Goal: Obtain resource: Obtain resource

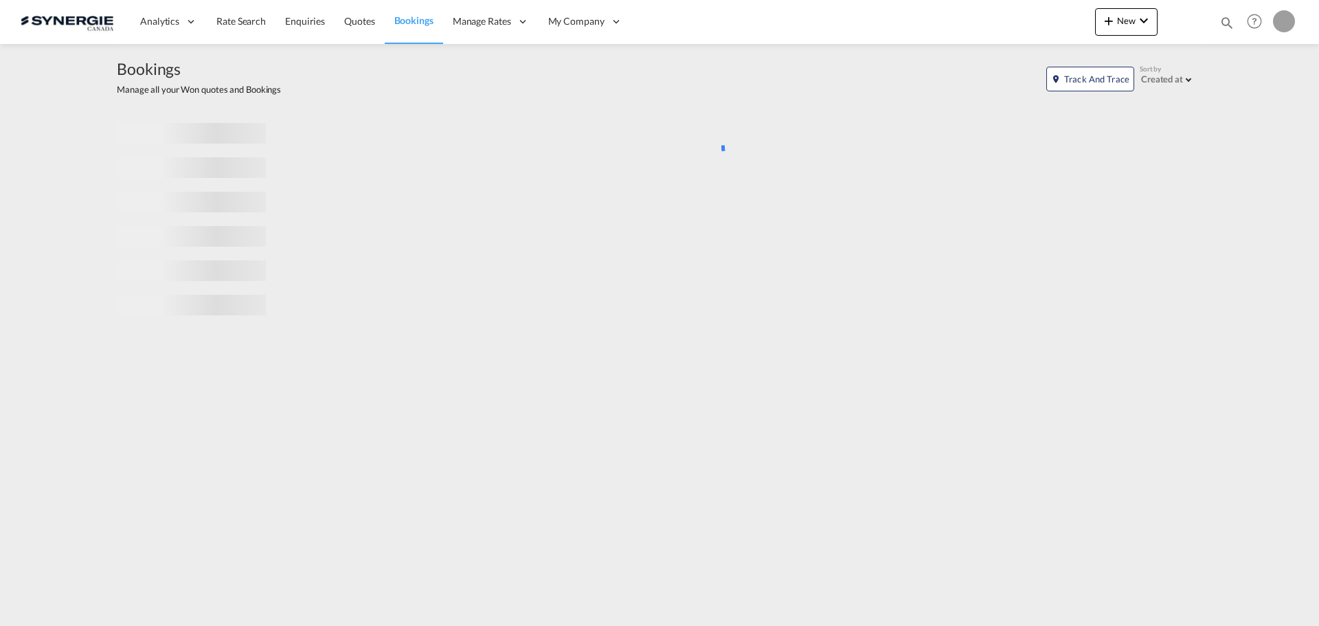
click at [1225, 25] on md-icon "icon-magnify" at bounding box center [1227, 22] width 15 height 15
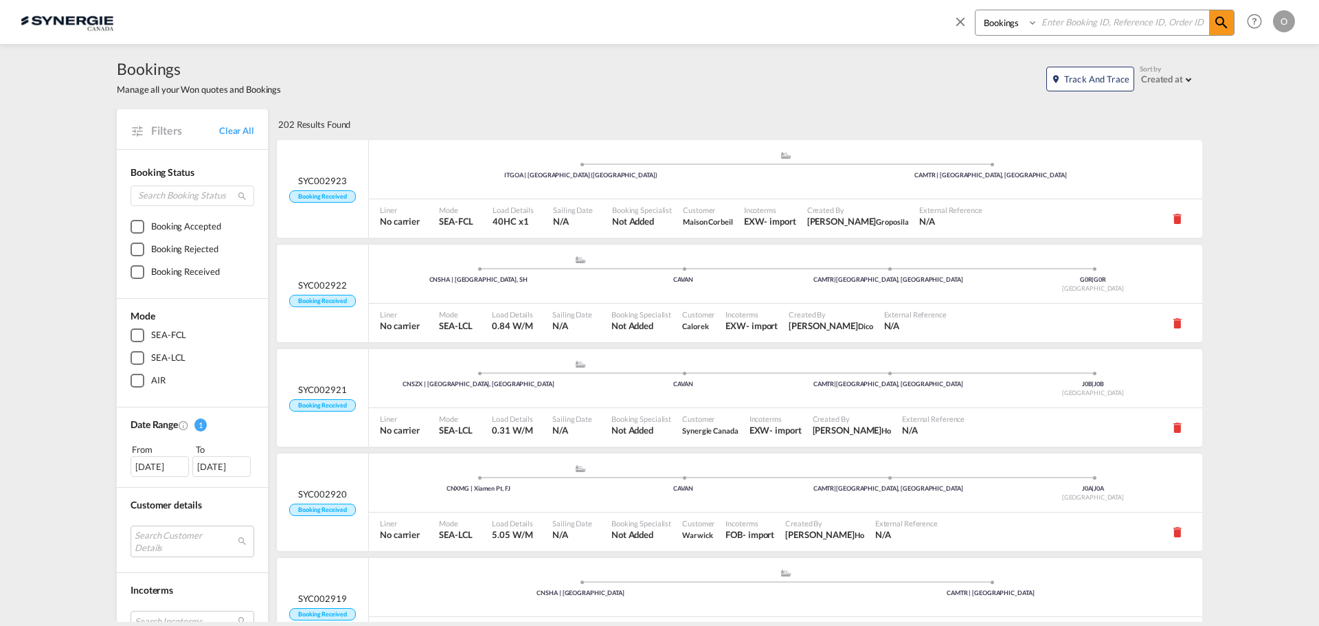
click at [1024, 26] on select "Bookings Quotes Enquiries" at bounding box center [1008, 22] width 65 height 25
select select "Quotes"
click at [976, 10] on select "Bookings Quotes Enquiries" at bounding box center [1008, 22] width 65 height 25
paste input "SYC000013821"
click at [1223, 21] on md-icon "icon-magnify" at bounding box center [1221, 22] width 16 height 16
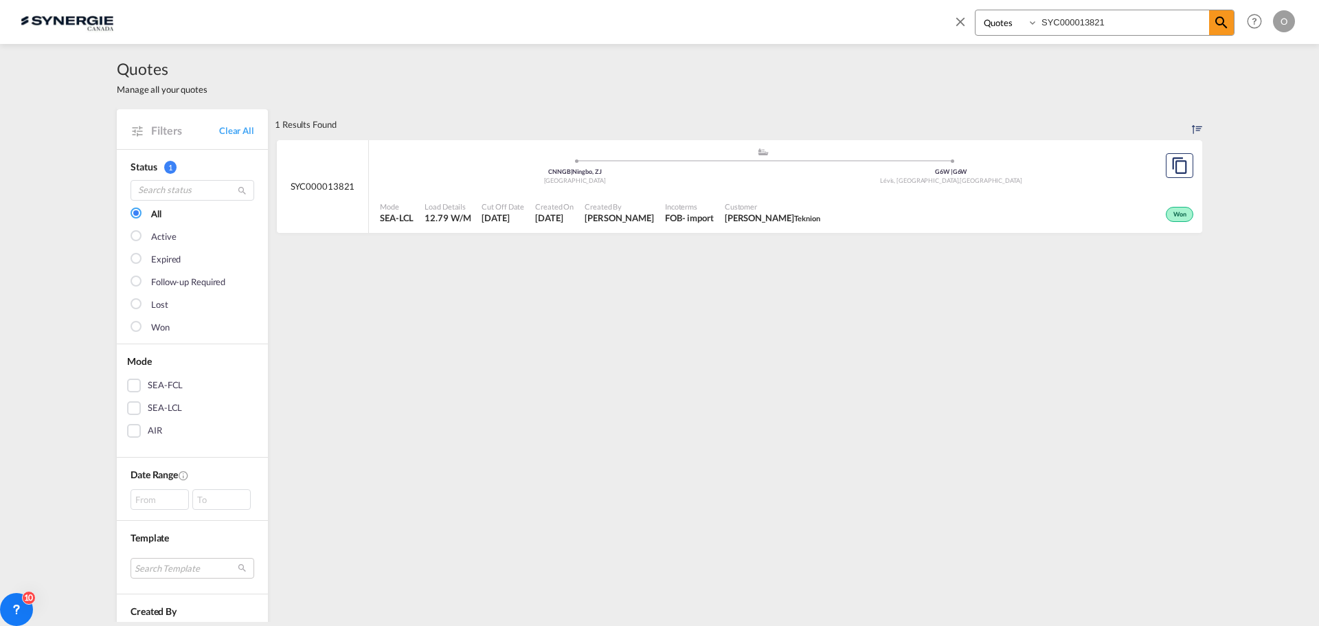
click at [794, 214] on span "Charles-Olivier Thibault Teknion" at bounding box center [772, 218] width 95 height 12
click at [1076, 23] on input "SYC000013821" at bounding box center [1123, 22] width 171 height 24
paste input "4228"
click at [1224, 24] on md-icon "icon-magnify" at bounding box center [1221, 22] width 16 height 16
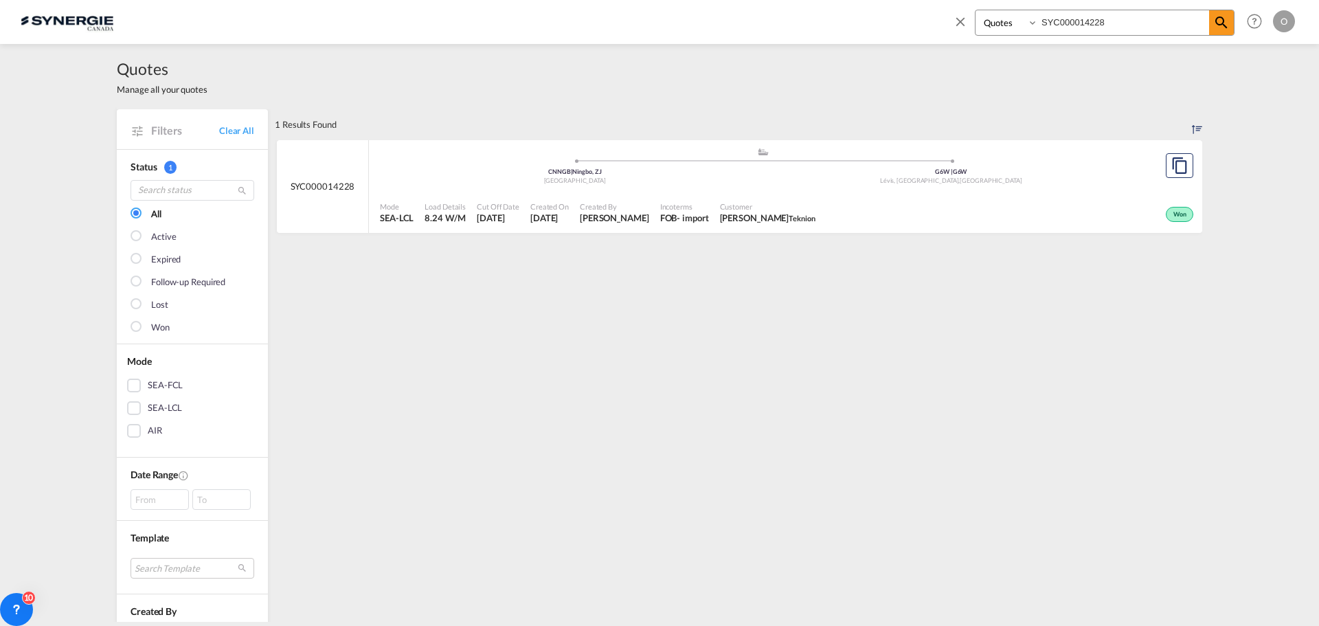
click at [711, 215] on div "Incoterms FOB - import" at bounding box center [685, 213] width 60 height 34
click at [1080, 24] on input "SYC000014228" at bounding box center [1123, 22] width 171 height 24
click at [1080, 23] on input "SYC000014228" at bounding box center [1123, 22] width 171 height 24
paste input "3962"
type input "SYC000013962"
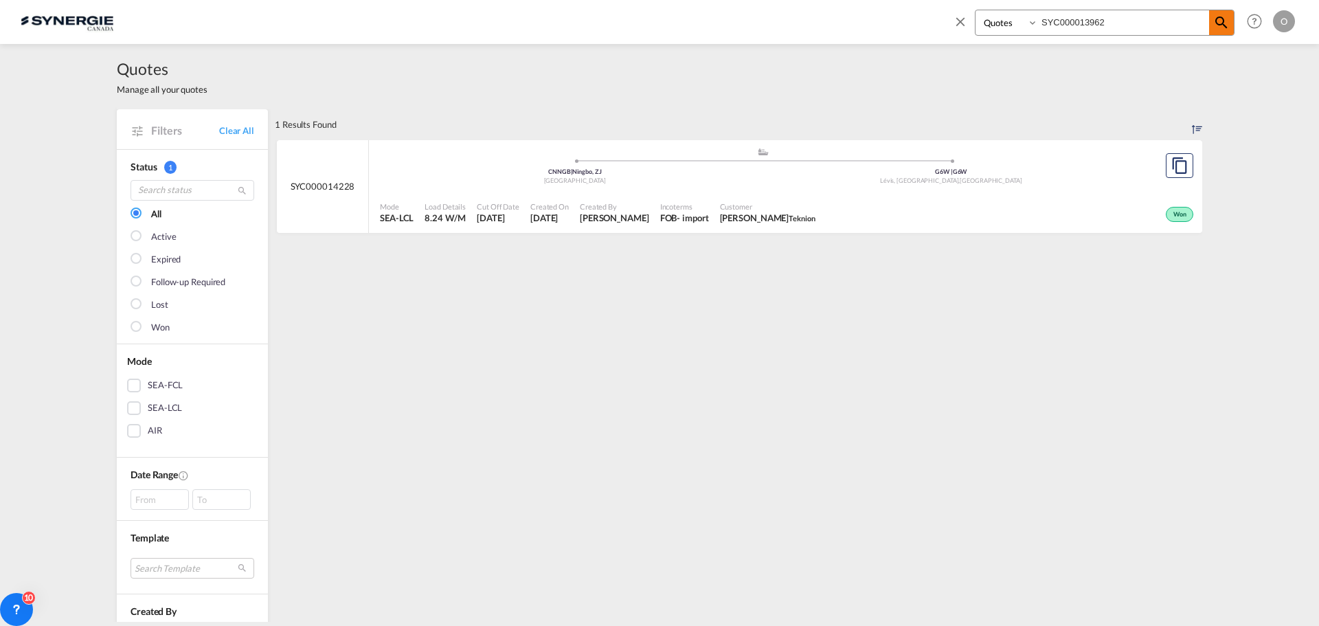
click at [1224, 25] on md-icon "icon-magnify" at bounding box center [1221, 22] width 16 height 16
click at [771, 213] on span "Charles-Olivier Thibault Teknion" at bounding box center [772, 218] width 95 height 12
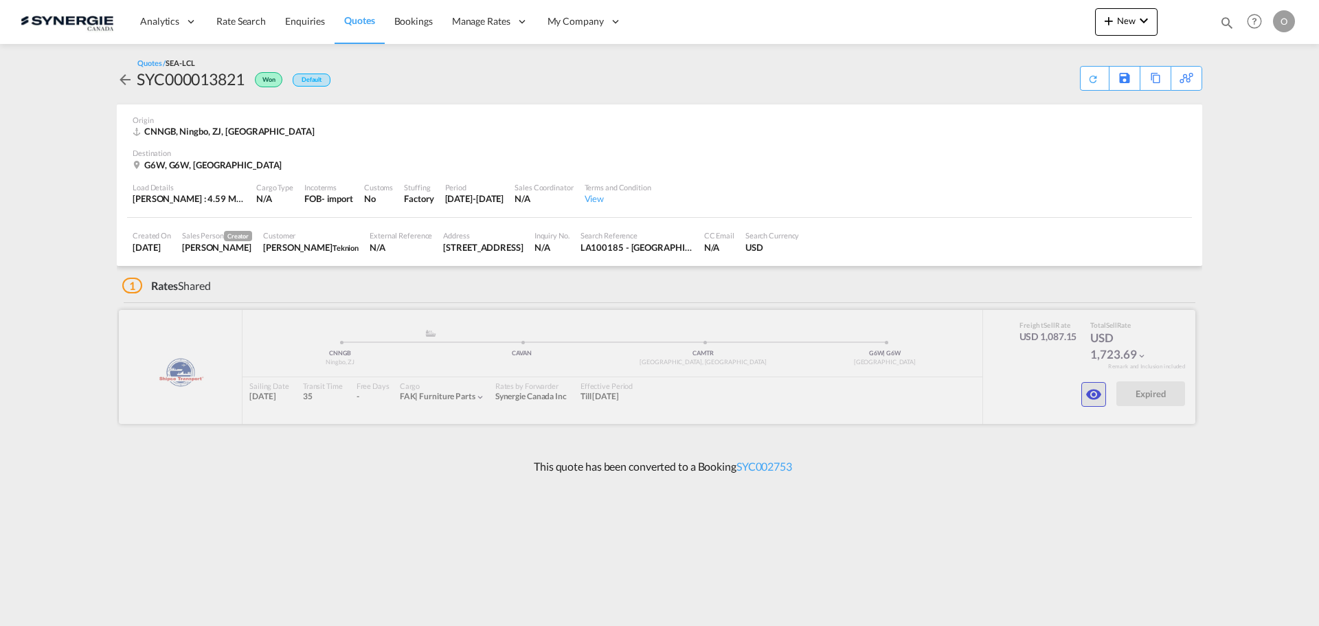
click at [1092, 394] on md-icon "icon-eye" at bounding box center [1094, 394] width 16 height 16
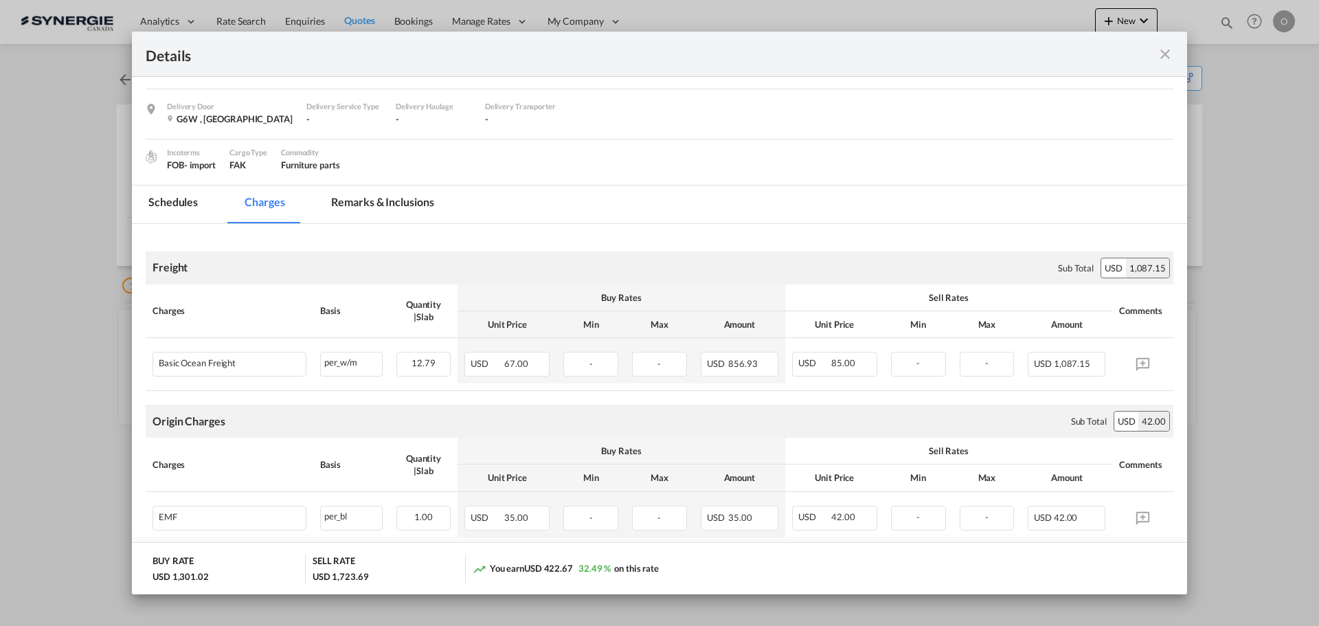
scroll to position [92, 0]
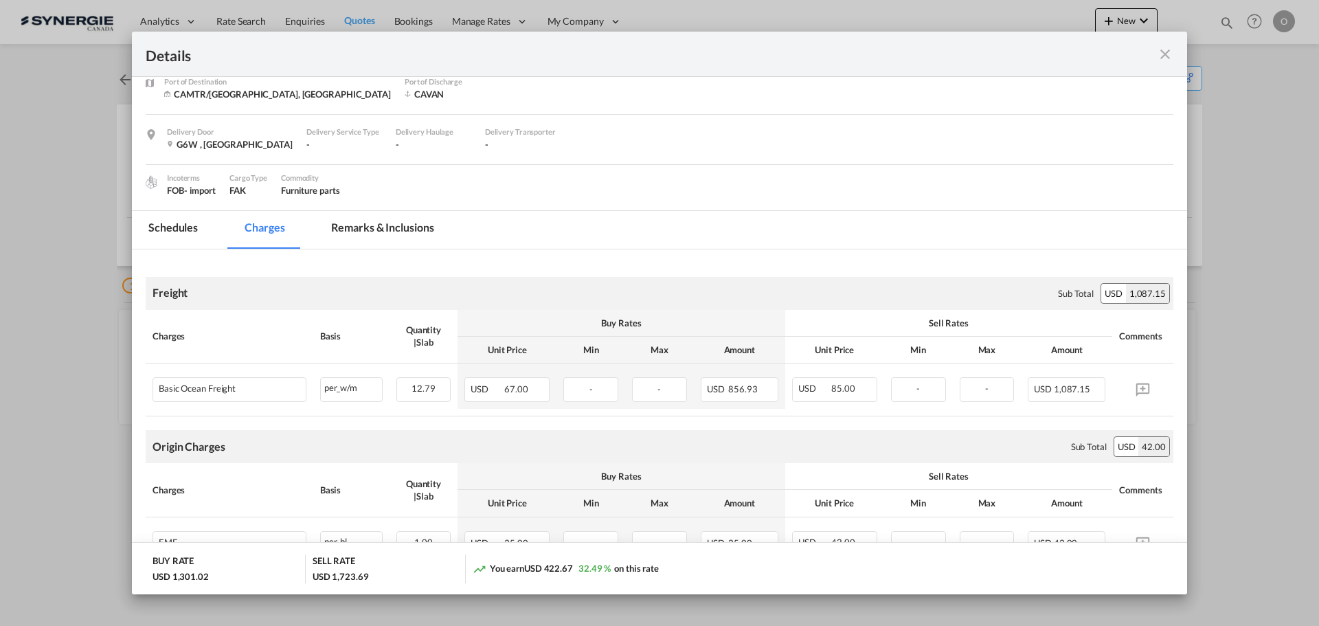
click at [376, 227] on md-tab-item "Remarks & Inclusions" at bounding box center [382, 230] width 135 height 38
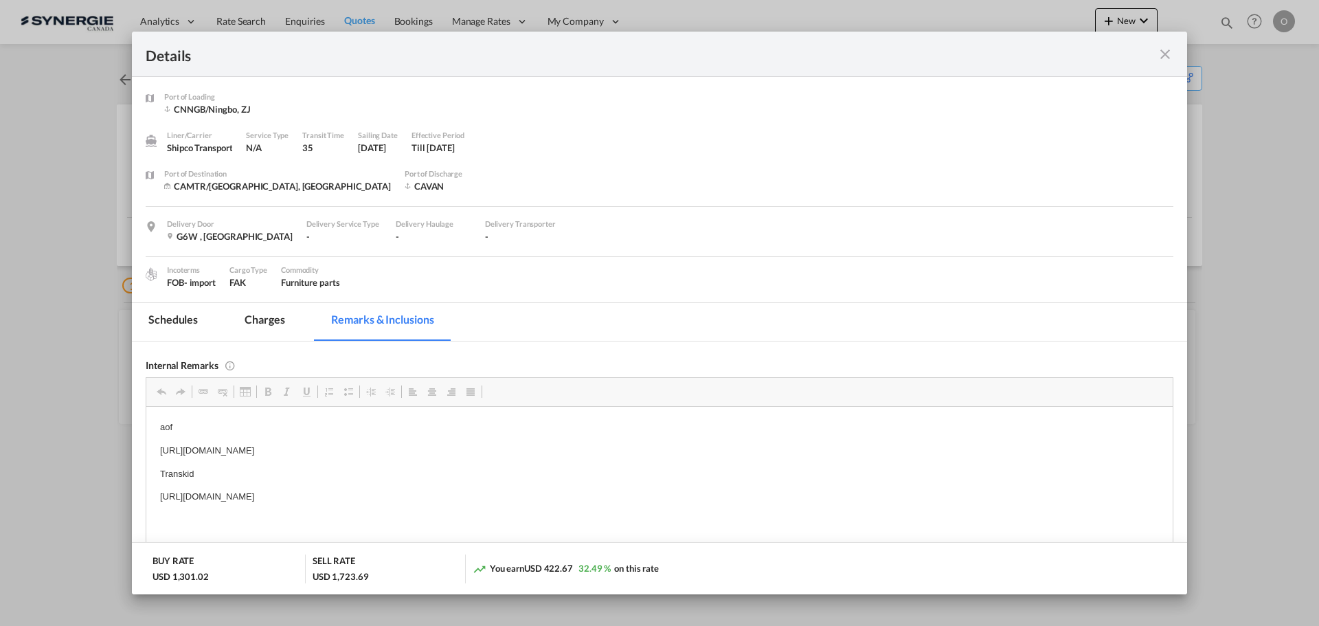
scroll to position [69, 0]
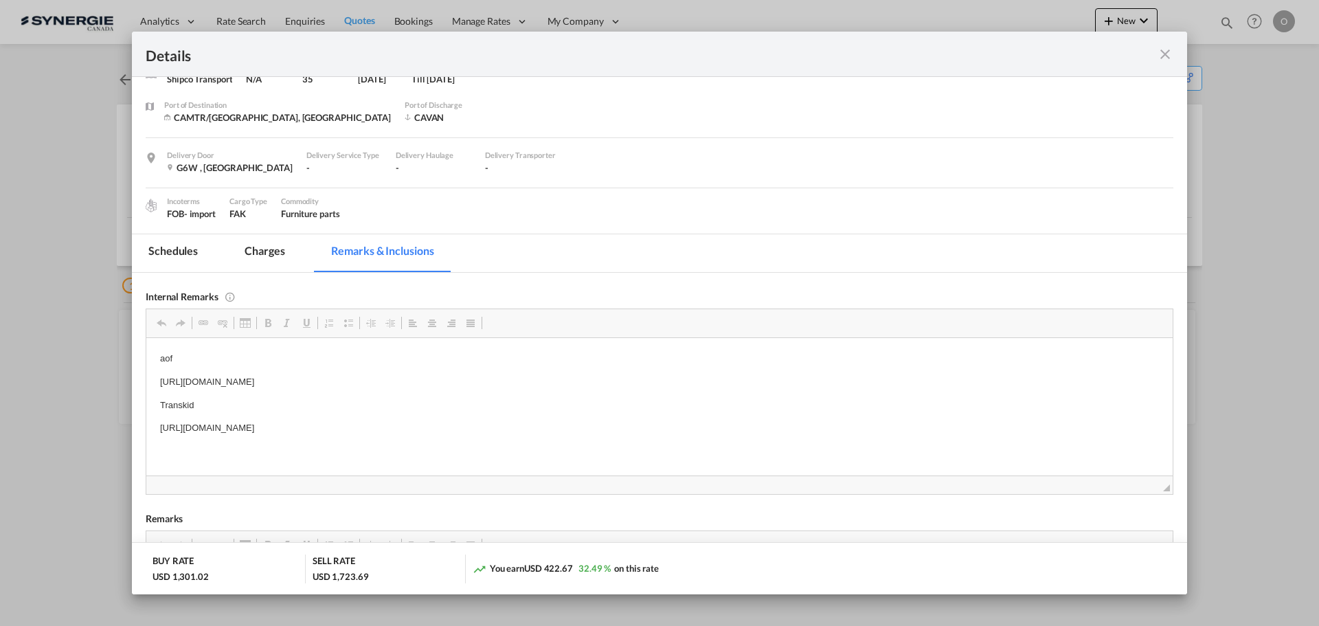
drag, startPoint x: 155, startPoint y: 428, endPoint x: 547, endPoint y: 427, distance: 391.6
copy p "https://app.frontapp.com/open/msg_1gxvvx1r?key=OgWypDdXNsT71PLyoDxKGBXaKbjAbG3_"
drag, startPoint x: 158, startPoint y: 382, endPoint x: 545, endPoint y: 383, distance: 386.8
click at [545, 383] on html "aof https://app.frontapp.com/open/msg_1gvrhfbj?key=1mEMJN9eJG0LGs4vnXqL5i43XAAg…" at bounding box center [659, 392] width 1026 height 111
copy p "https://app.frontapp.com/open/msg_1gvrhfbj?key=1mEMJN9eJG0LGs4vnXqL5i43XAAgJIKl"
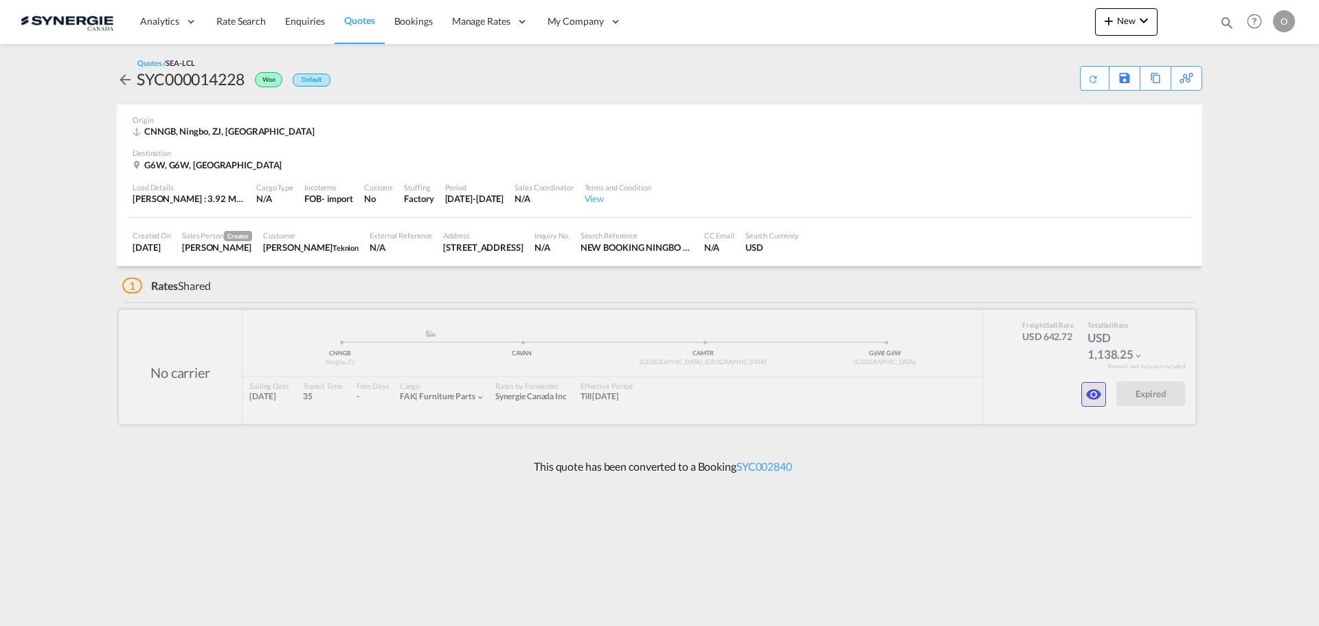
click at [1098, 389] on md-icon "icon-eye" at bounding box center [1094, 394] width 16 height 16
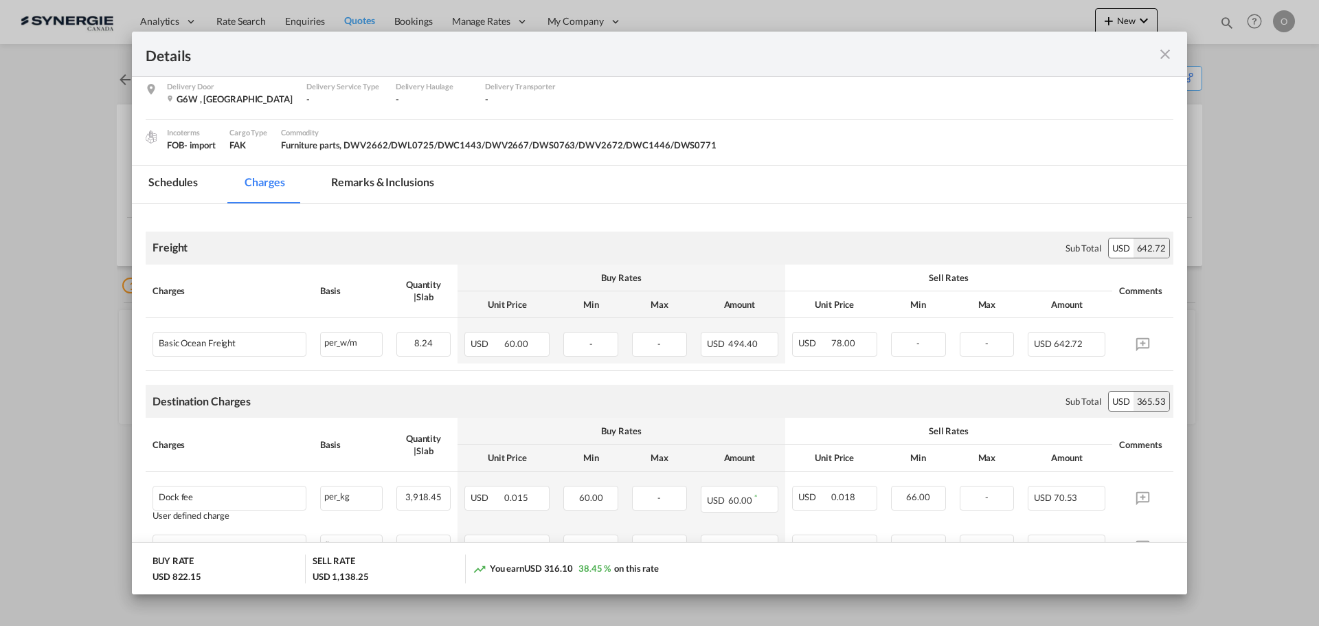
scroll to position [206, 0]
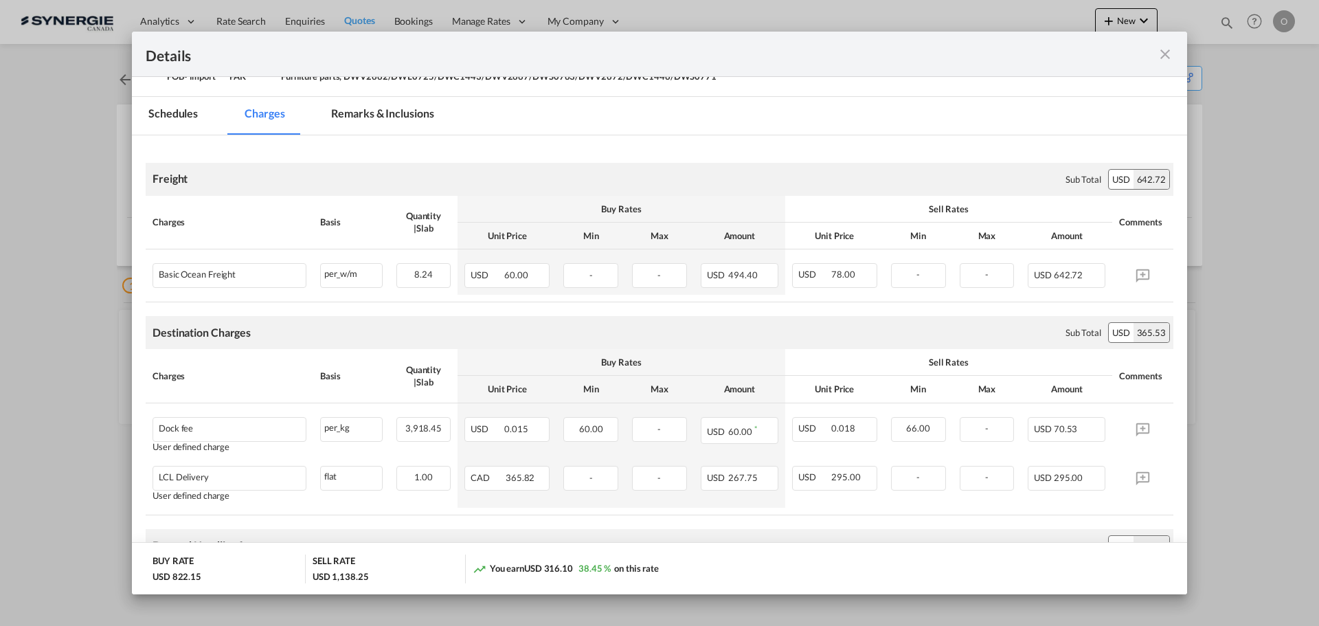
drag, startPoint x: 1173, startPoint y: 56, endPoint x: 1195, endPoint y: 130, distance: 76.9
click at [1173, 56] on md-icon "icon-close fg-AAA8AD m-0 cursor" at bounding box center [1165, 54] width 16 height 16
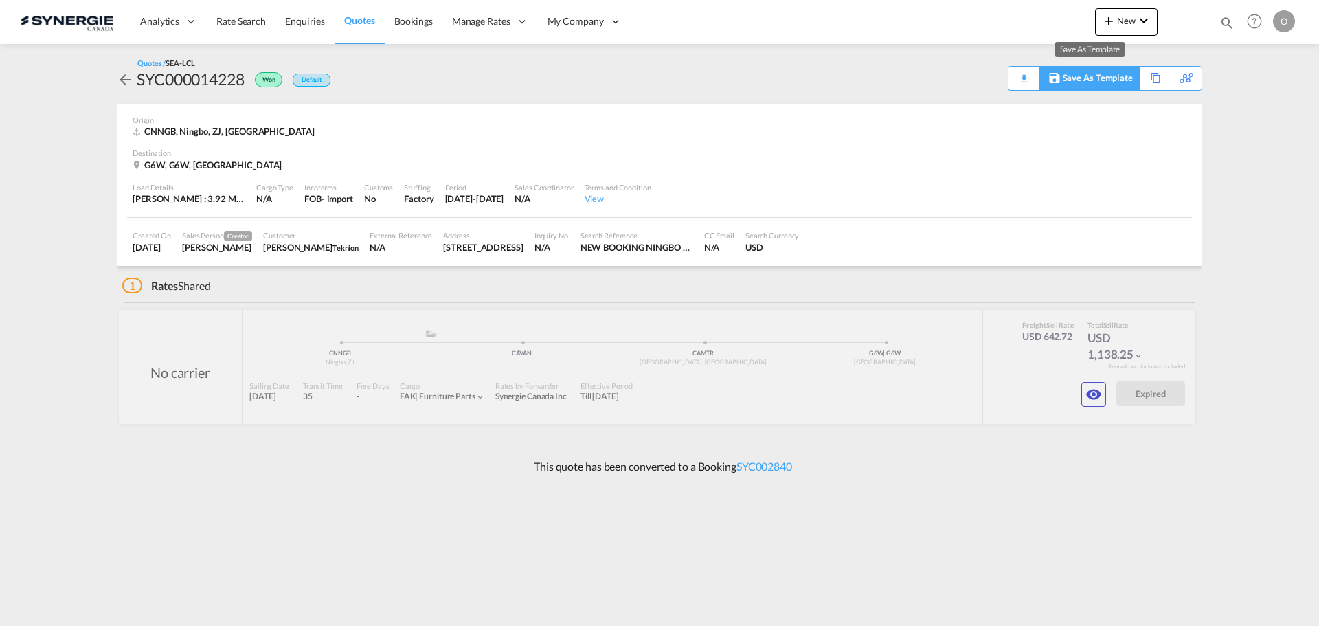
click at [1097, 76] on div "Save As Template" at bounding box center [1098, 78] width 70 height 23
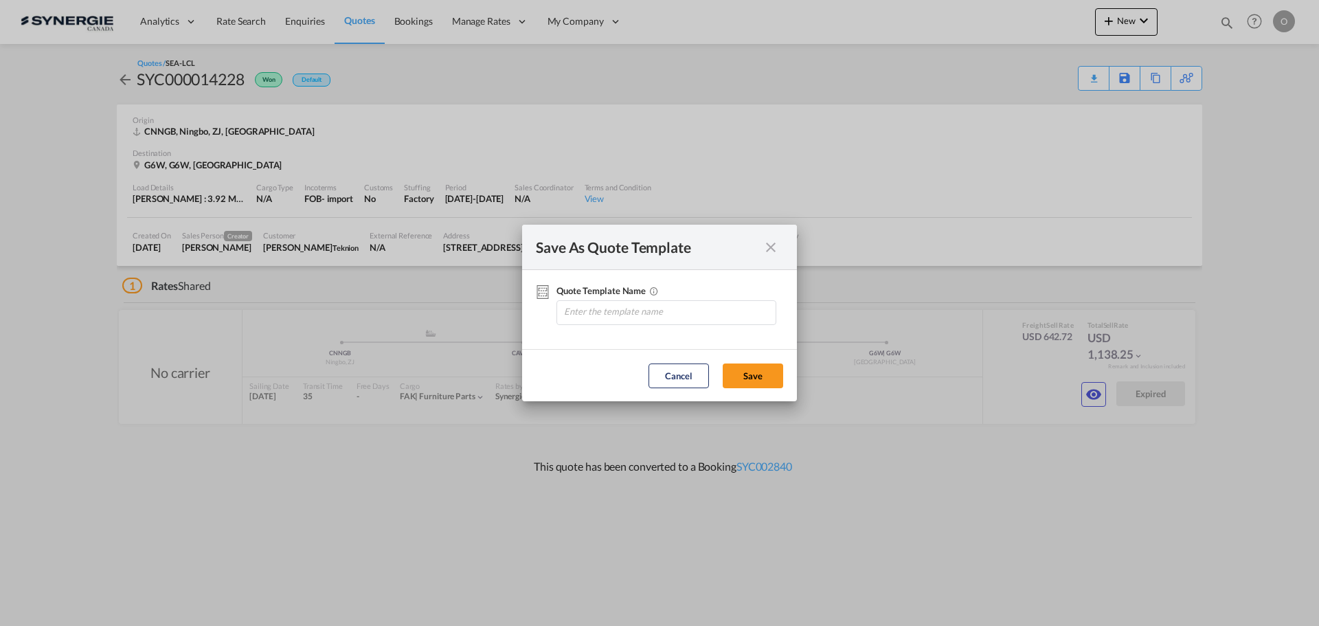
click at [774, 246] on md-icon "icon-close fg-AAA8AD cursor" at bounding box center [771, 247] width 16 height 16
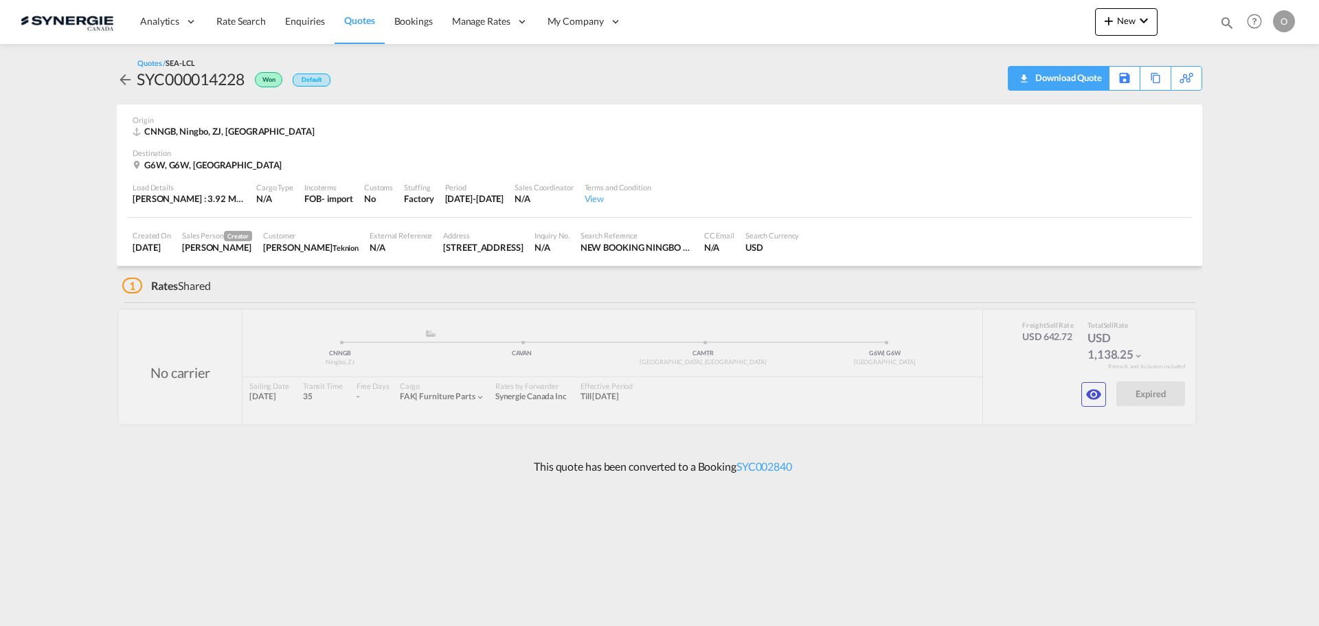
click at [1013, 79] on div "Download Quote" at bounding box center [1058, 78] width 101 height 25
click at [1034, 76] on div "Download Quote" at bounding box center [1067, 78] width 70 height 22
click at [1088, 394] on md-icon "icon-eye" at bounding box center [1094, 394] width 16 height 16
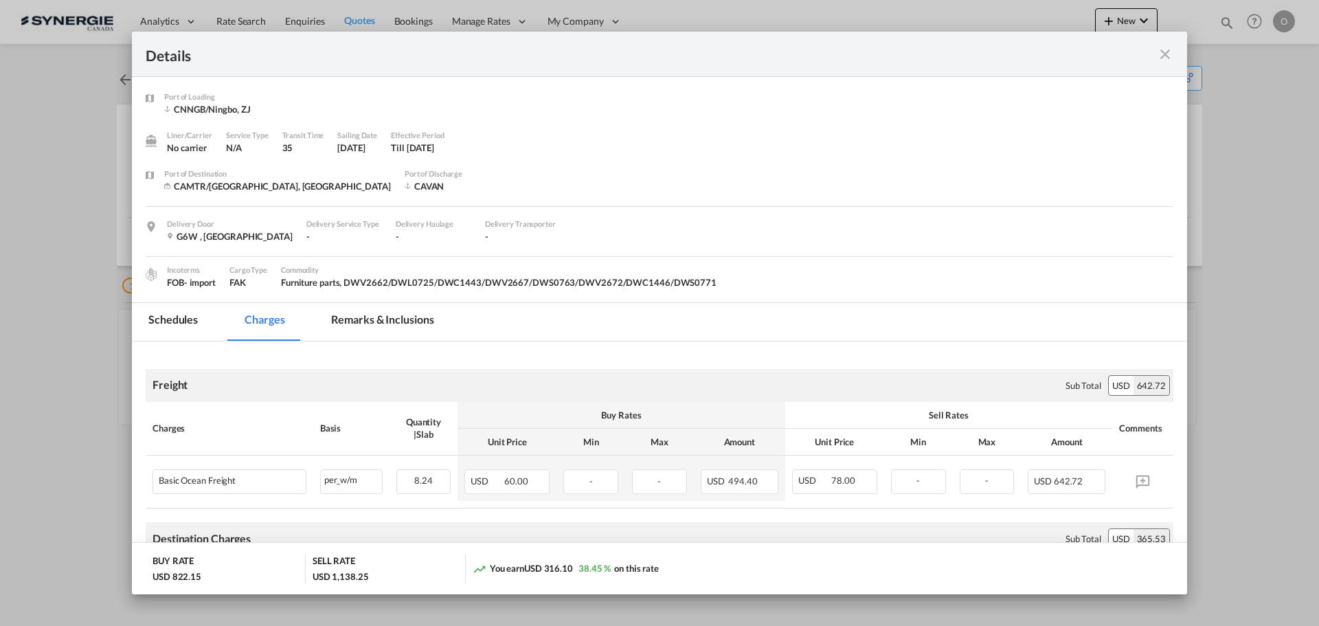
click at [360, 319] on md-tab-item "Remarks & Inclusions" at bounding box center [382, 322] width 135 height 38
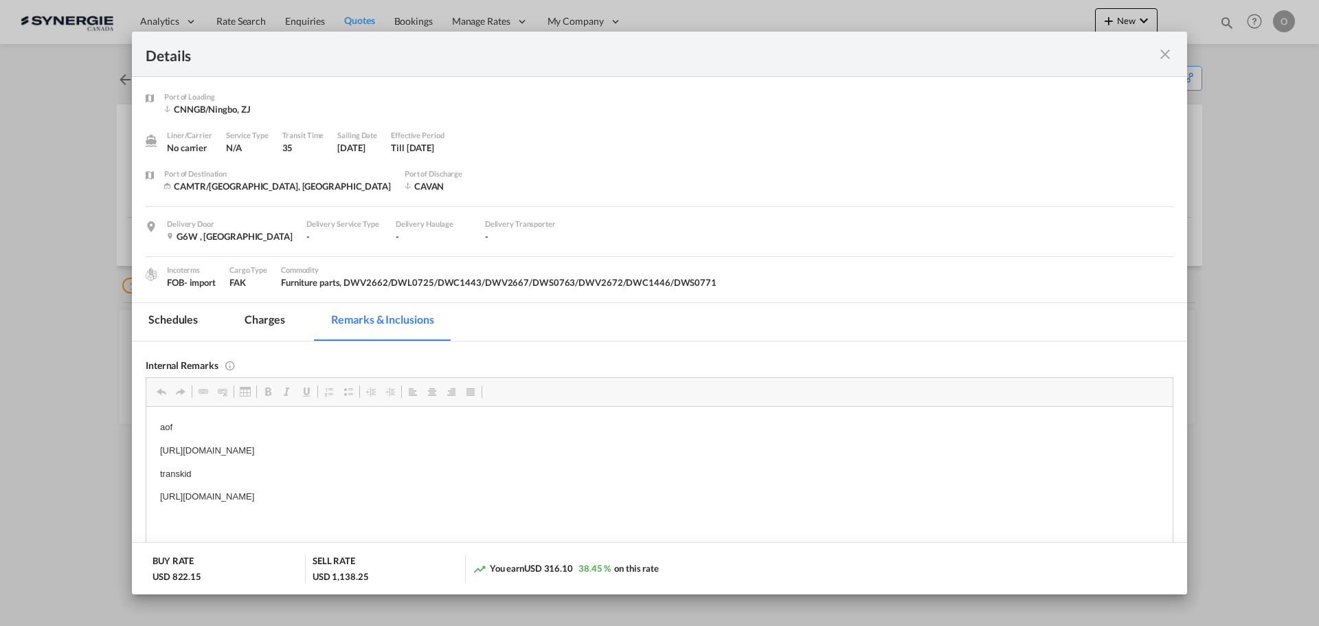
scroll to position [0, 0]
drag, startPoint x: 158, startPoint y: 493, endPoint x: 546, endPoint y: 493, distance: 387.5
click at [546, 493] on html "aof https://app.frontapp.com/open/msg_1h67tgjz?key=7h0gx3681vrBFnVdYGlptVZAi8ER…" at bounding box center [659, 461] width 1026 height 111
copy p "https://app.frontapp.com/open/msg_1h6b7hn3?key=94Fp8SVzmllBPXJBBA2V0Oipe0j3OWwA"
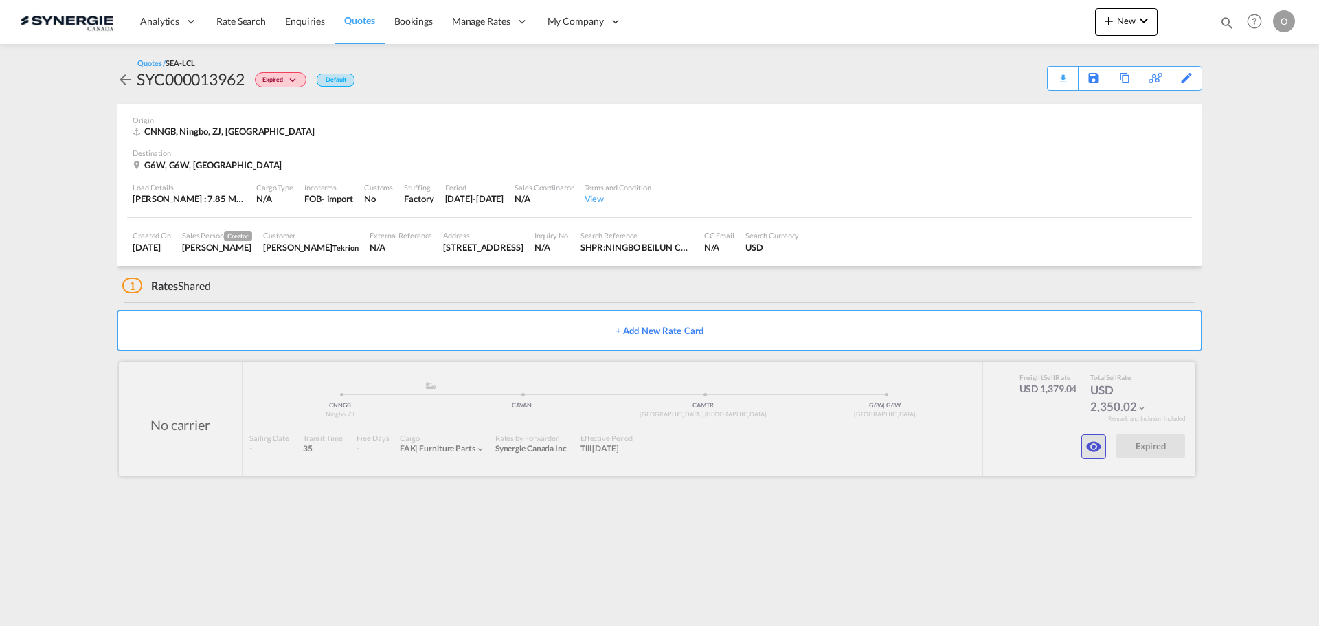
click at [1094, 446] on md-icon "icon-eye" at bounding box center [1094, 446] width 16 height 16
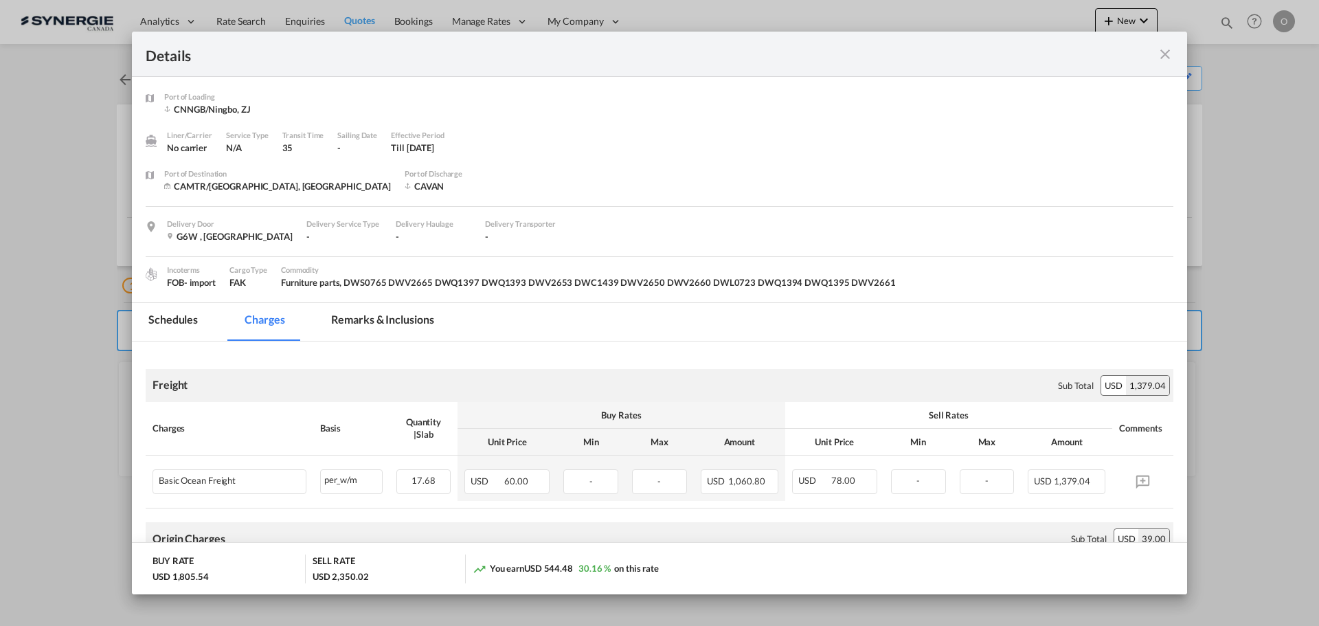
click at [1162, 52] on md-icon "icon-close fg-AAA8AD m-0 cursor" at bounding box center [1165, 54] width 16 height 16
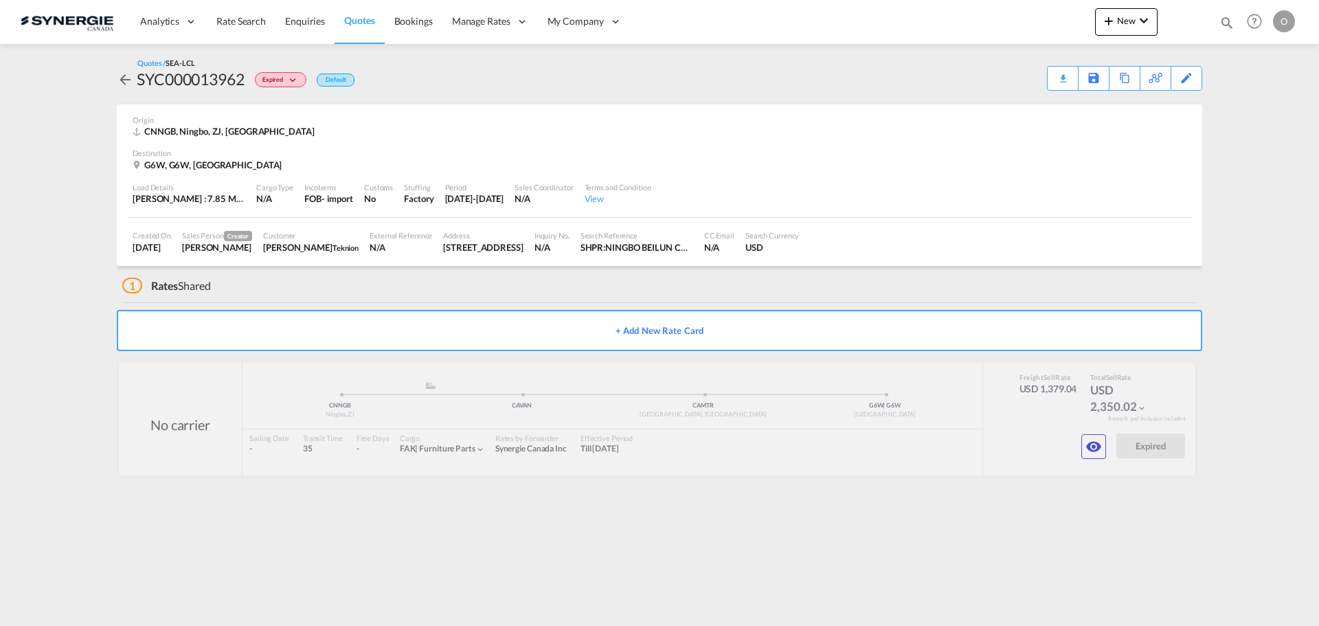
click at [1222, 19] on md-icon "icon-magnify" at bounding box center [1227, 22] width 15 height 15
click at [1031, 30] on select "Bookings Quotes Enquiries" at bounding box center [1008, 22] width 65 height 25
select select "Quotes"
click at [976, 10] on select "Bookings Quotes Enquiries" at bounding box center [1008, 22] width 65 height 25
click at [1078, 14] on input at bounding box center [1123, 22] width 171 height 24
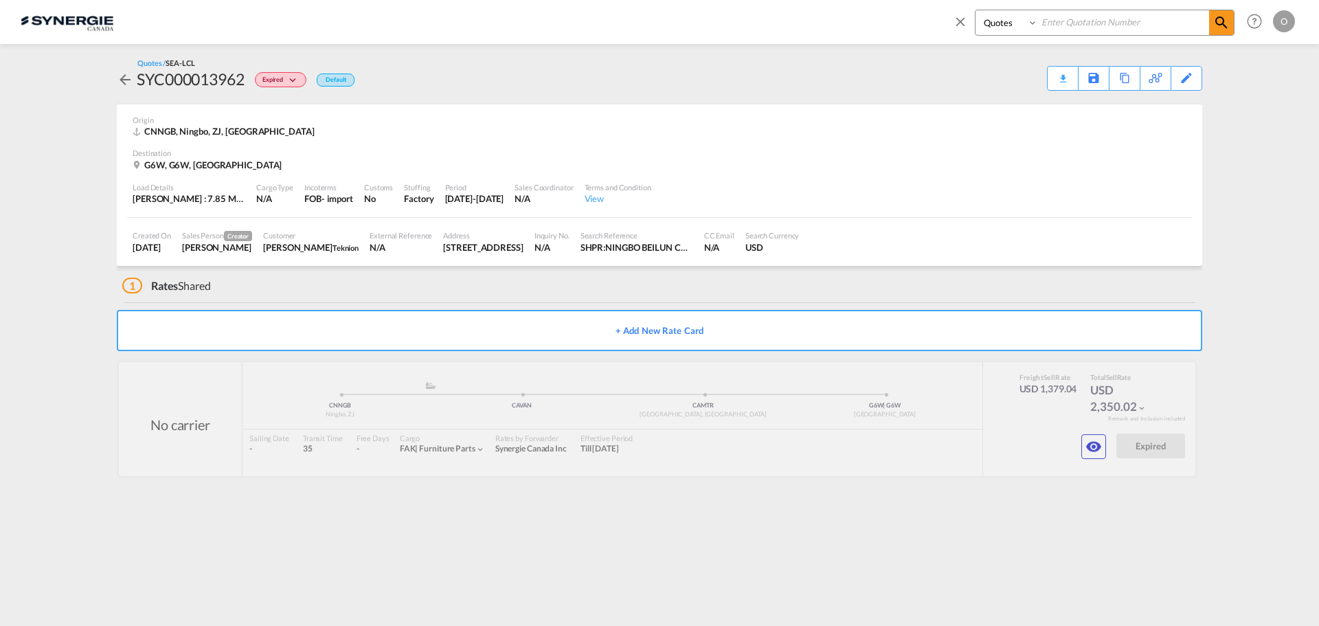
paste input "SYC000013573"
type input "SYC000013573"
click at [1219, 29] on md-icon "icon-magnify" at bounding box center [1221, 22] width 16 height 16
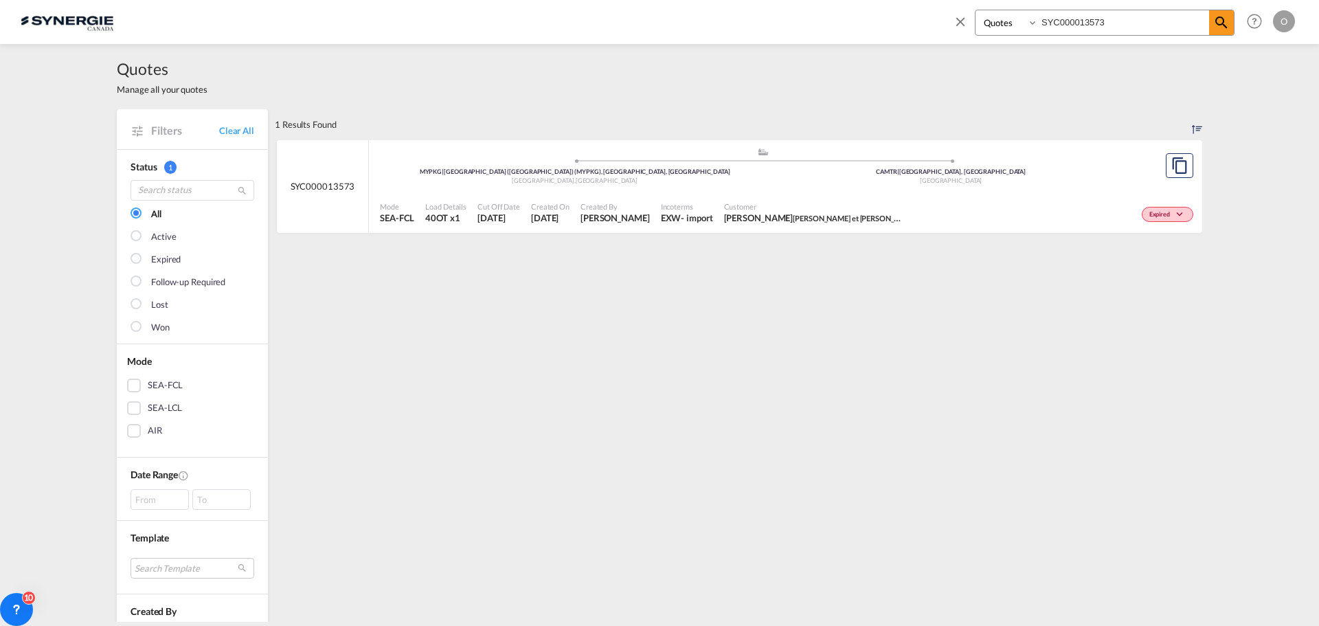
click at [724, 218] on span "Carl Tremblay Teknion Roy et Breton" at bounding box center [813, 218] width 179 height 12
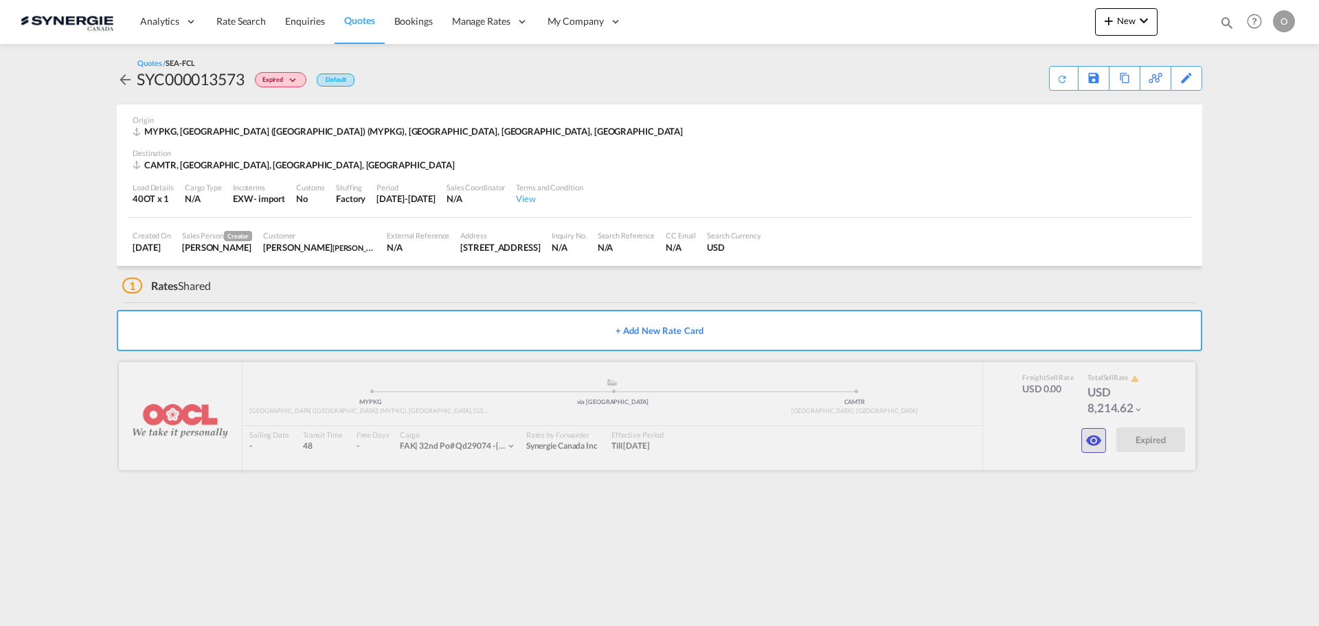
click at [1092, 438] on md-icon "icon-eye" at bounding box center [1094, 440] width 16 height 16
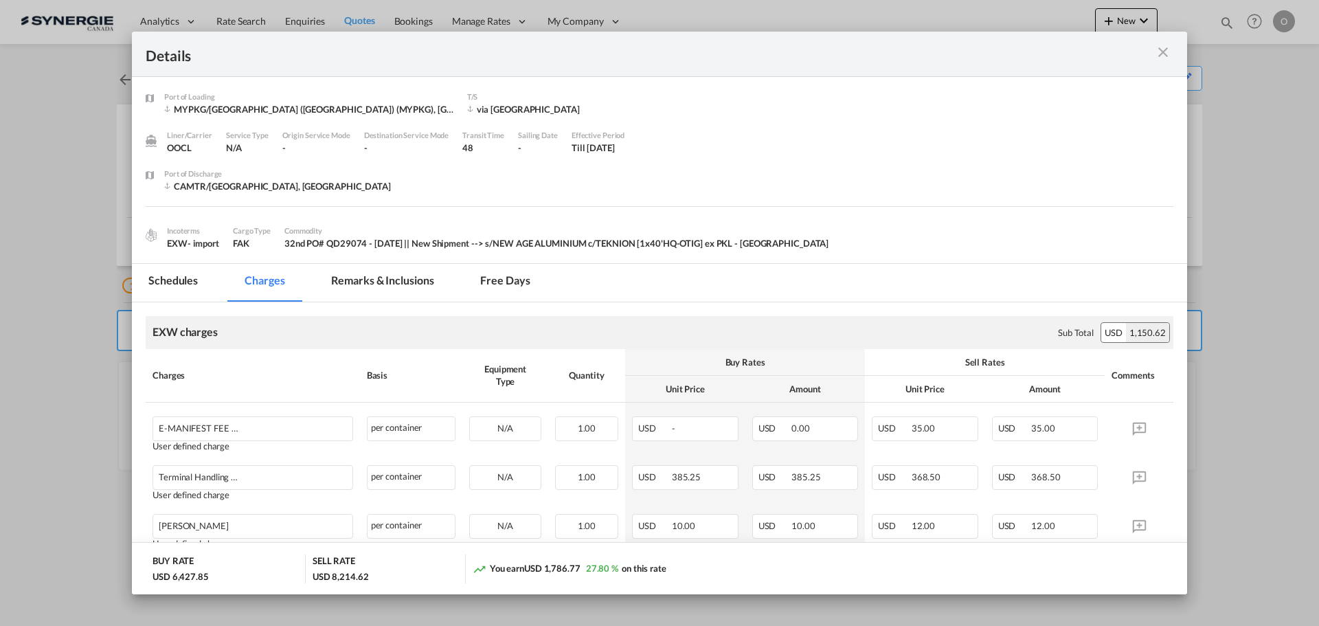
drag, startPoint x: 1162, startPoint y: 51, endPoint x: 1140, endPoint y: 84, distance: 39.6
click at [1162, 51] on md-icon "icon-close m-3 fg-AAA8AD cursor" at bounding box center [1163, 52] width 16 height 16
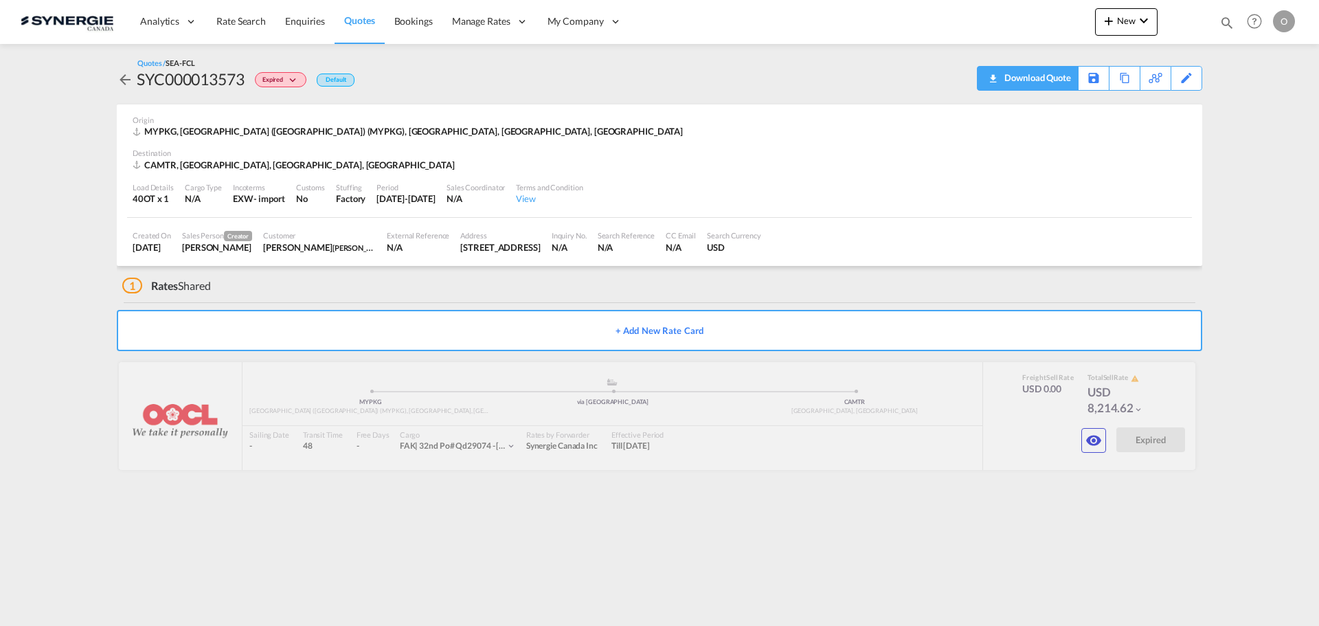
click at [1056, 80] on div "Download Quote" at bounding box center [1036, 78] width 70 height 22
click at [1097, 440] on md-icon "icon-eye" at bounding box center [1094, 440] width 16 height 16
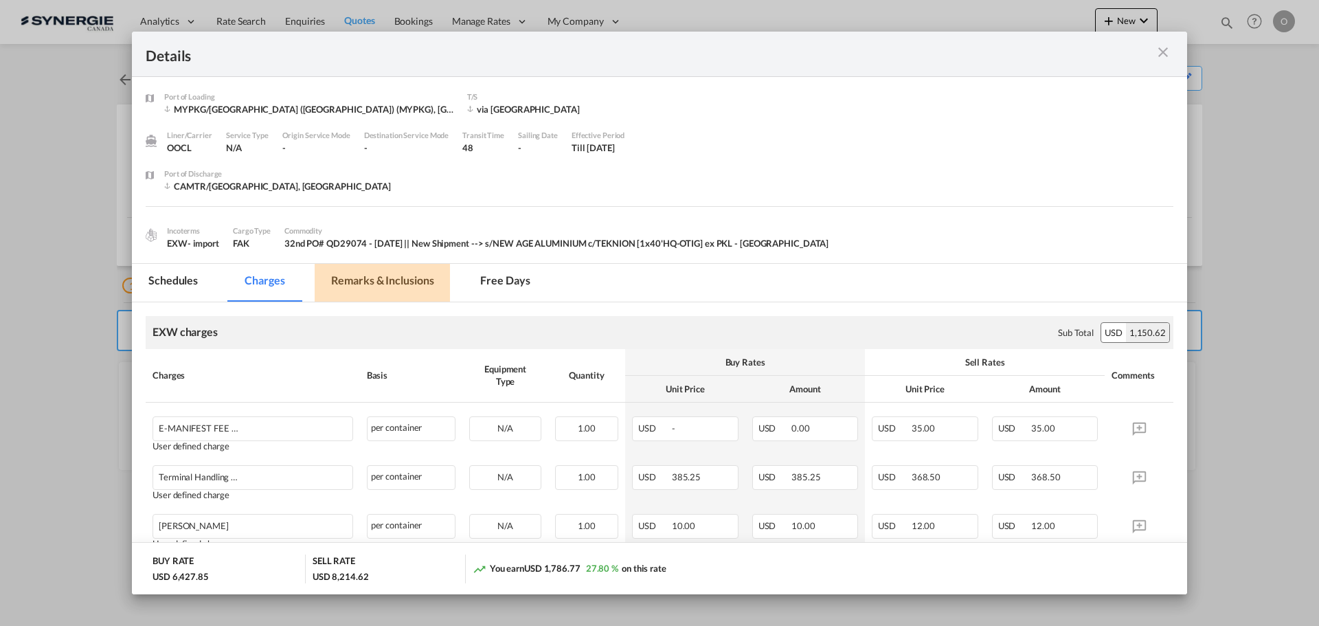
click at [389, 282] on md-tab-item "Remarks & Inclusions" at bounding box center [382, 283] width 135 height 38
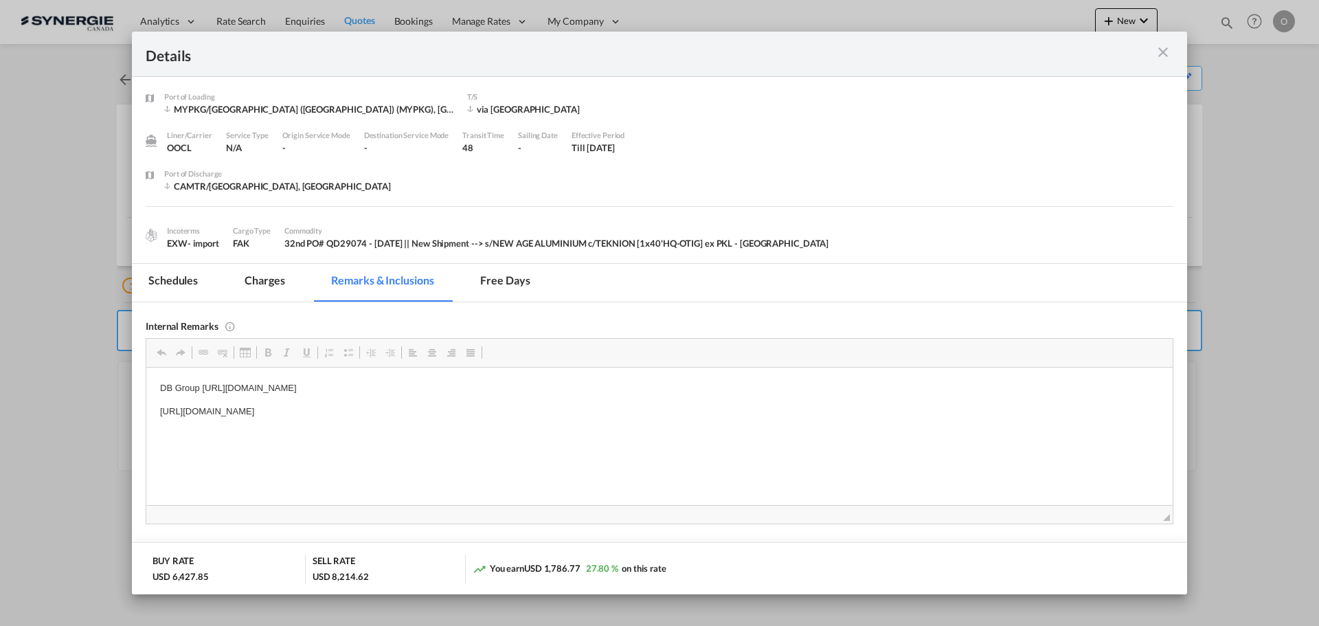
drag, startPoint x: 151, startPoint y: 411, endPoint x: 537, endPoint y: 411, distance: 385.4
copy p "https://app.frontapp.com/open/msg_1gcllrdb?key=pj1j2OV0eQxLT0F_4WeX94smpQ058Jjd"
click at [1161, 58] on md-icon "icon-close m-3 fg-AAA8AD cursor" at bounding box center [1163, 52] width 16 height 16
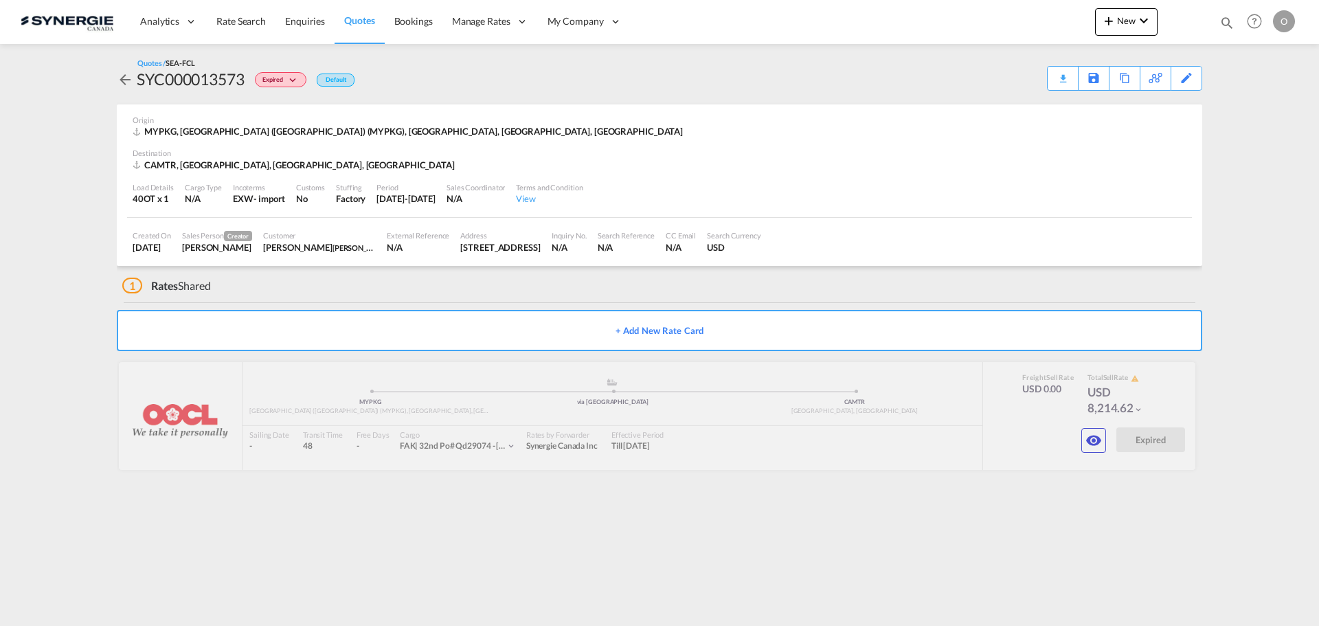
click at [1227, 23] on md-icon "icon-magnify" at bounding box center [1227, 22] width 15 height 15
click at [1024, 26] on select "Bookings Quotes Enquiries" at bounding box center [1008, 22] width 65 height 25
select select "Quotes"
click at [976, 10] on select "Bookings Quotes Enquiries" at bounding box center [1008, 22] width 65 height 25
click at [1074, 23] on input at bounding box center [1123, 22] width 171 height 24
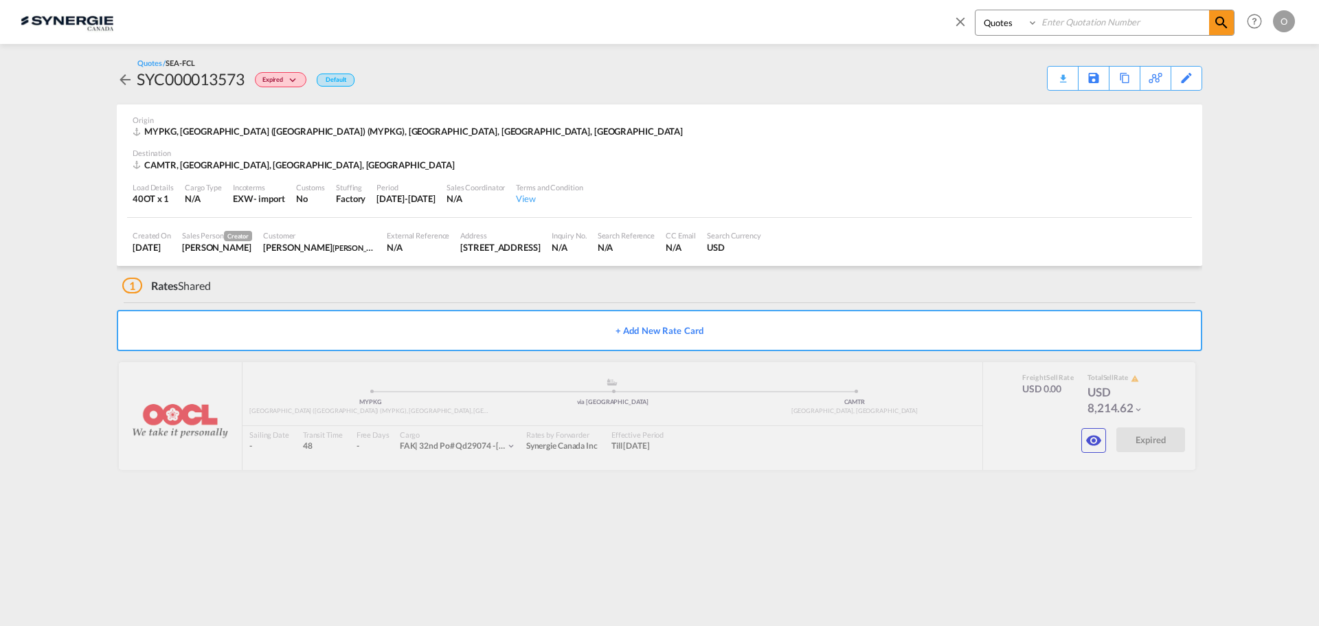
paste input "SYC000013573"
type input "SYC000013573"
click at [1233, 29] on span at bounding box center [1221, 22] width 25 height 25
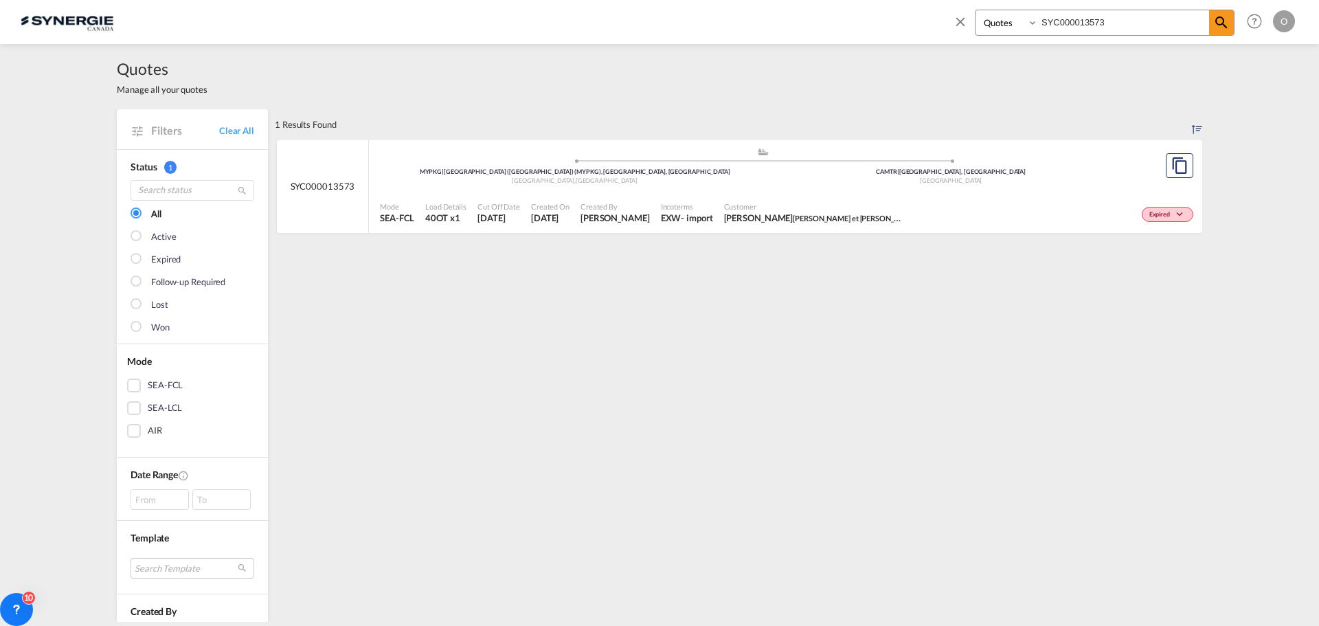
click at [681, 214] on div "- import" at bounding box center [697, 218] width 32 height 12
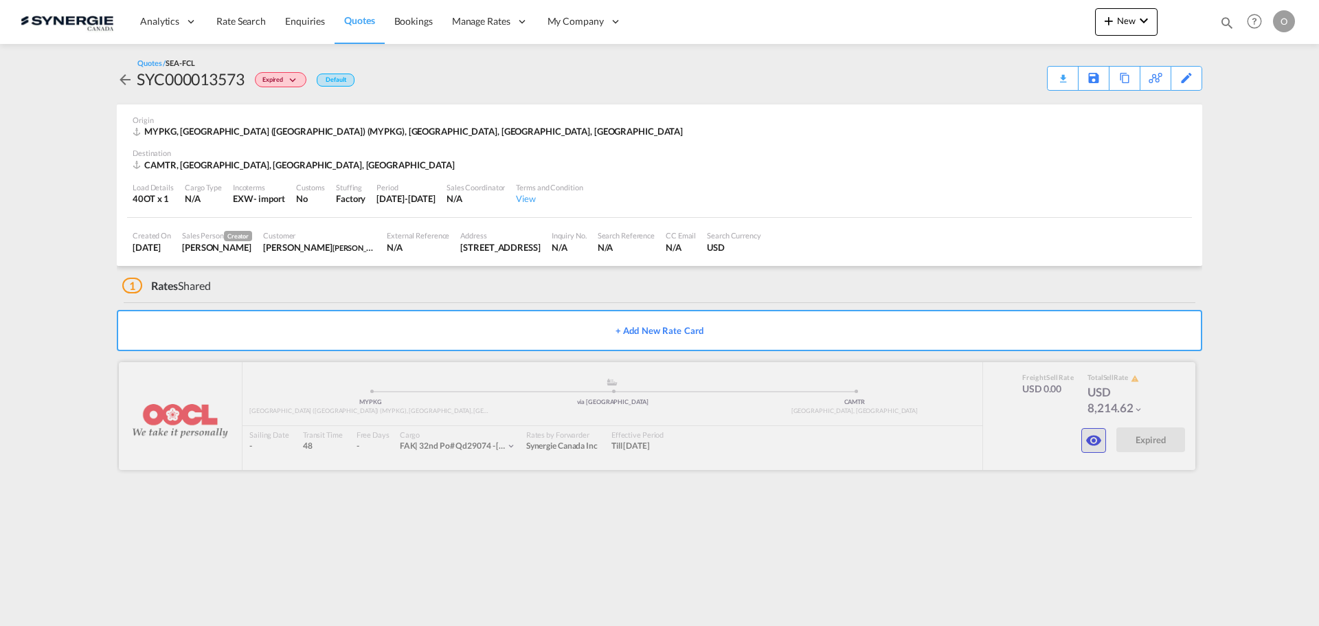
click at [1097, 436] on md-icon "icon-eye" at bounding box center [1094, 440] width 16 height 16
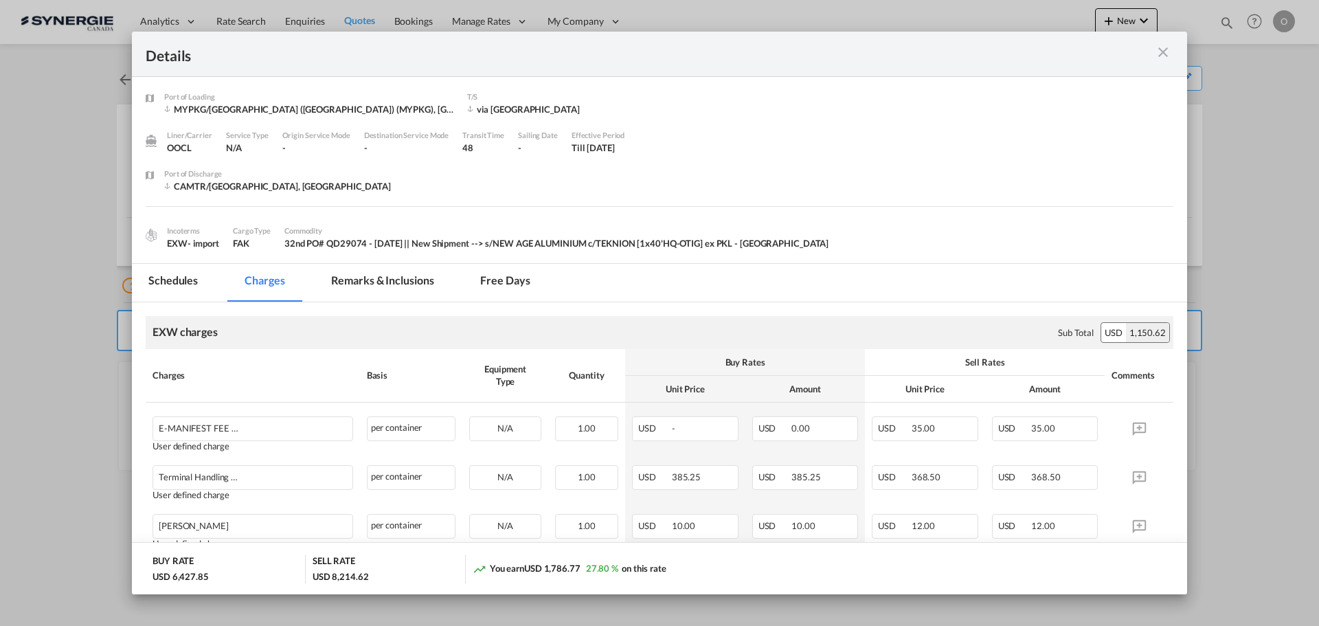
click at [1167, 51] on md-icon "icon-close m-3 fg-AAA8AD cursor" at bounding box center [1163, 52] width 16 height 16
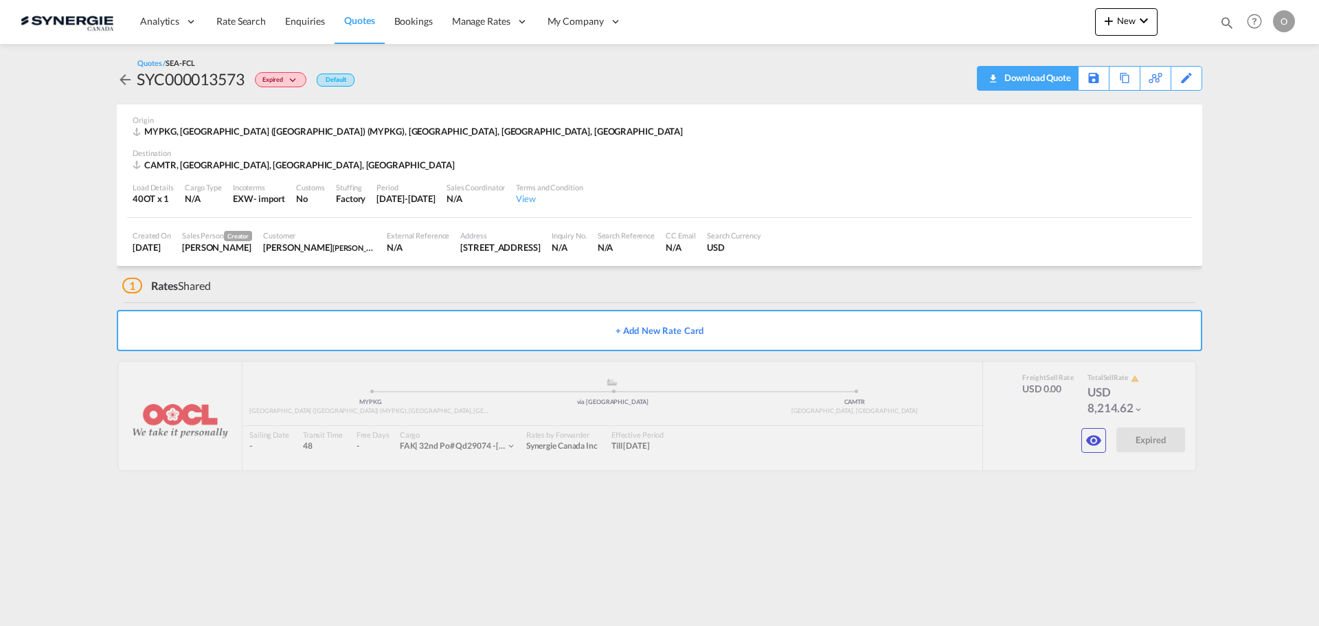
click at [997, 76] on md-icon "icon-download" at bounding box center [993, 74] width 16 height 10
click at [1065, 78] on div "Download Quote" at bounding box center [1036, 78] width 70 height 22
click at [1226, 23] on md-icon "icon-magnify" at bounding box center [1227, 22] width 15 height 15
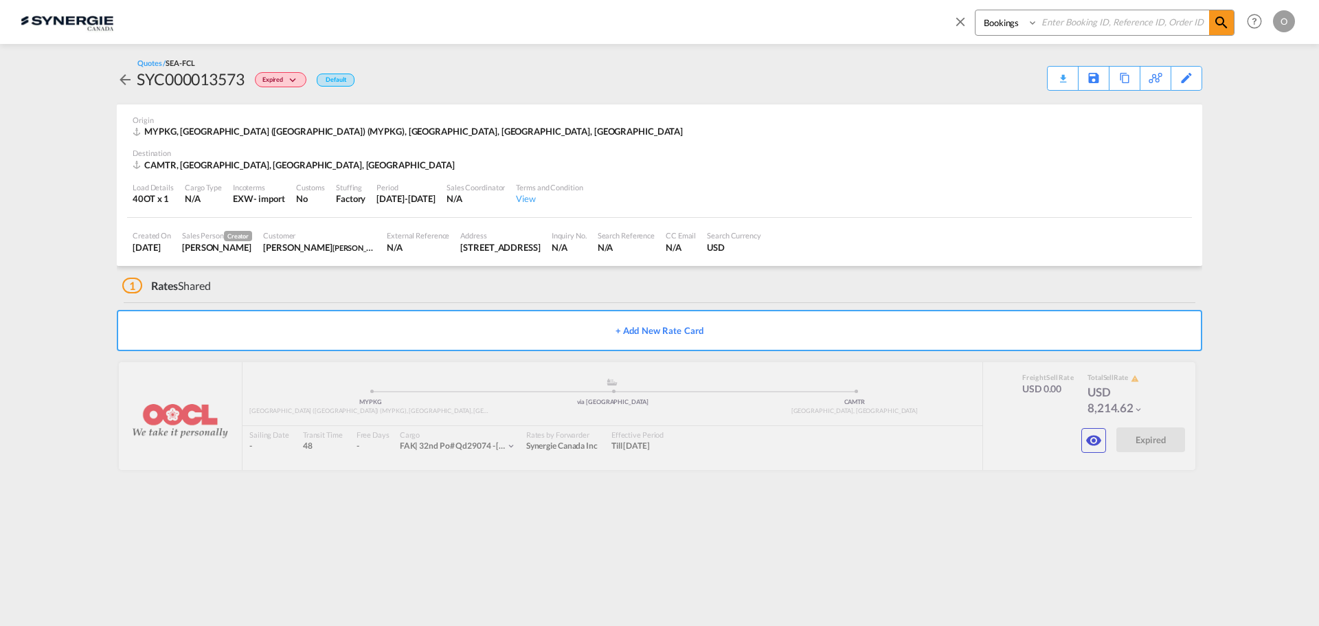
click at [1057, 25] on input at bounding box center [1123, 22] width 171 height 24
click at [1019, 21] on select "Bookings Quotes Enquiries" at bounding box center [1008, 22] width 65 height 25
click at [976, 10] on select "Bookings Quotes Enquiries" at bounding box center [1008, 22] width 65 height 25
click at [1020, 55] on div "Quotes / SEA-FCL SYC000013573 Expired Default Download Quote Save As Template C…" at bounding box center [660, 74] width 1086 height 60
click at [1011, 26] on select "Bookings Quotes Enquiries" at bounding box center [1008, 22] width 65 height 25
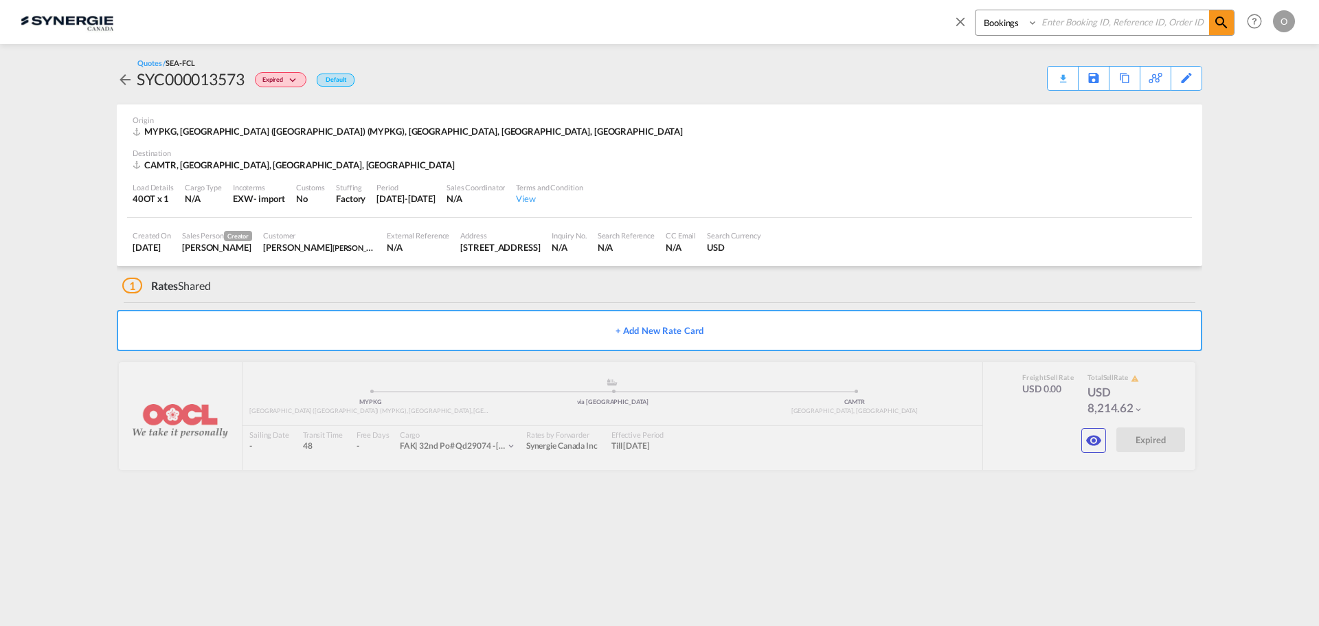
select select "Quotes"
click at [976, 10] on select "Bookings Quotes Enquiries" at bounding box center [1008, 22] width 65 height 25
click at [1059, 23] on input at bounding box center [1123, 22] width 171 height 24
paste input "SYC000013754"
type input "SYC000013754"
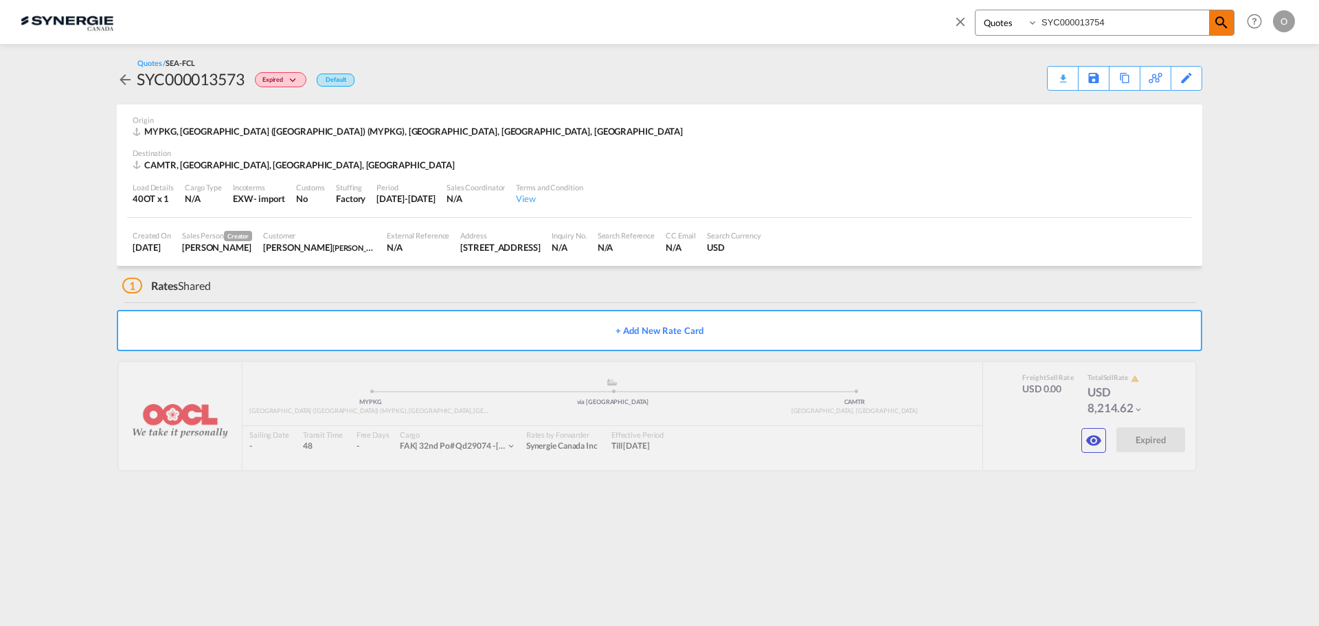
click at [1217, 25] on md-icon "icon-magnify" at bounding box center [1221, 22] width 16 height 16
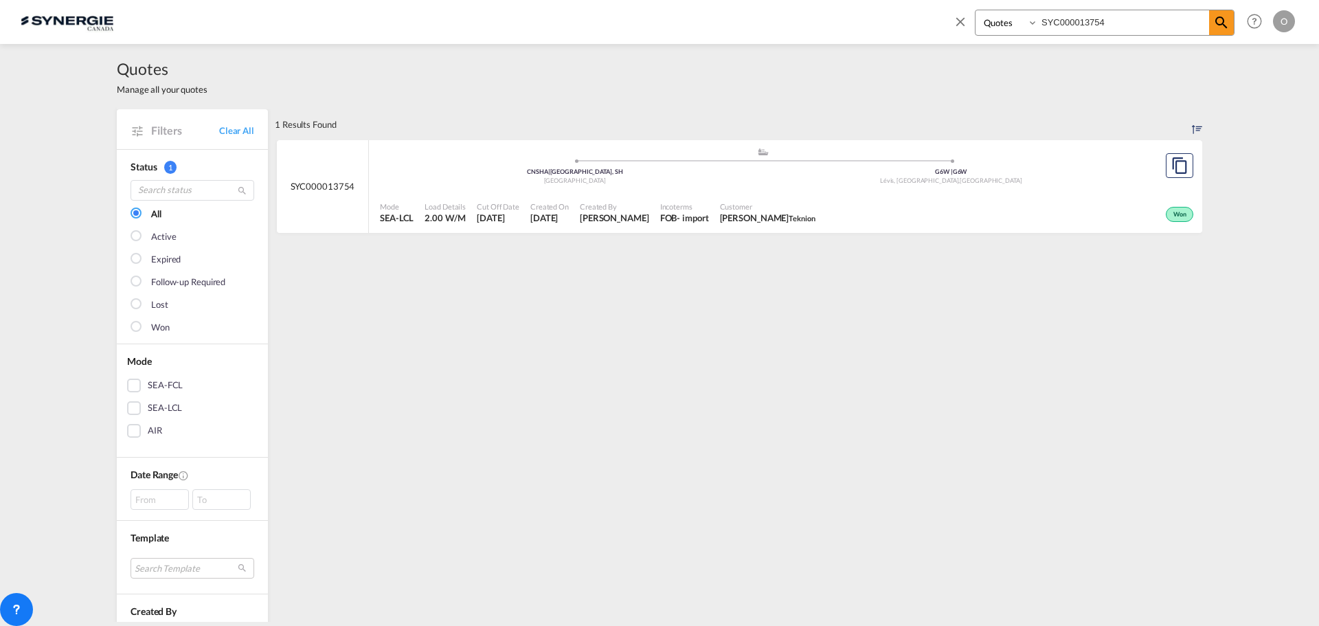
click at [1177, 212] on span "Won" at bounding box center [1181, 215] width 16 height 10
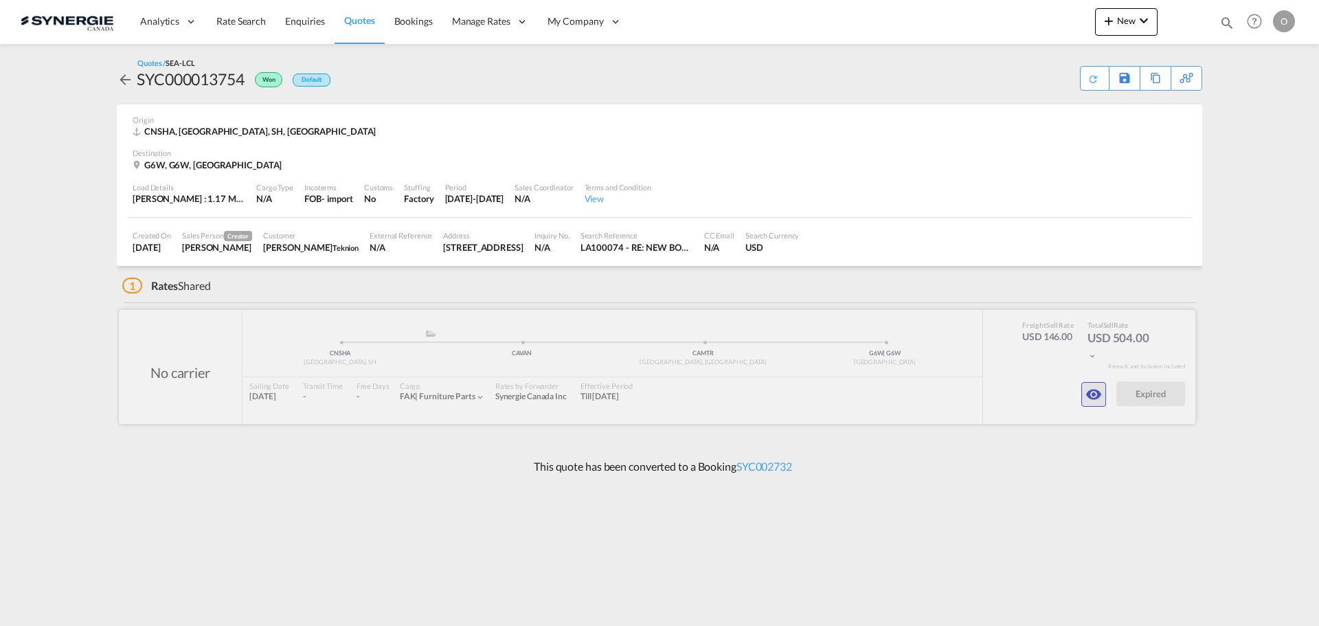
click at [1092, 394] on md-icon "icon-eye" at bounding box center [1094, 394] width 16 height 16
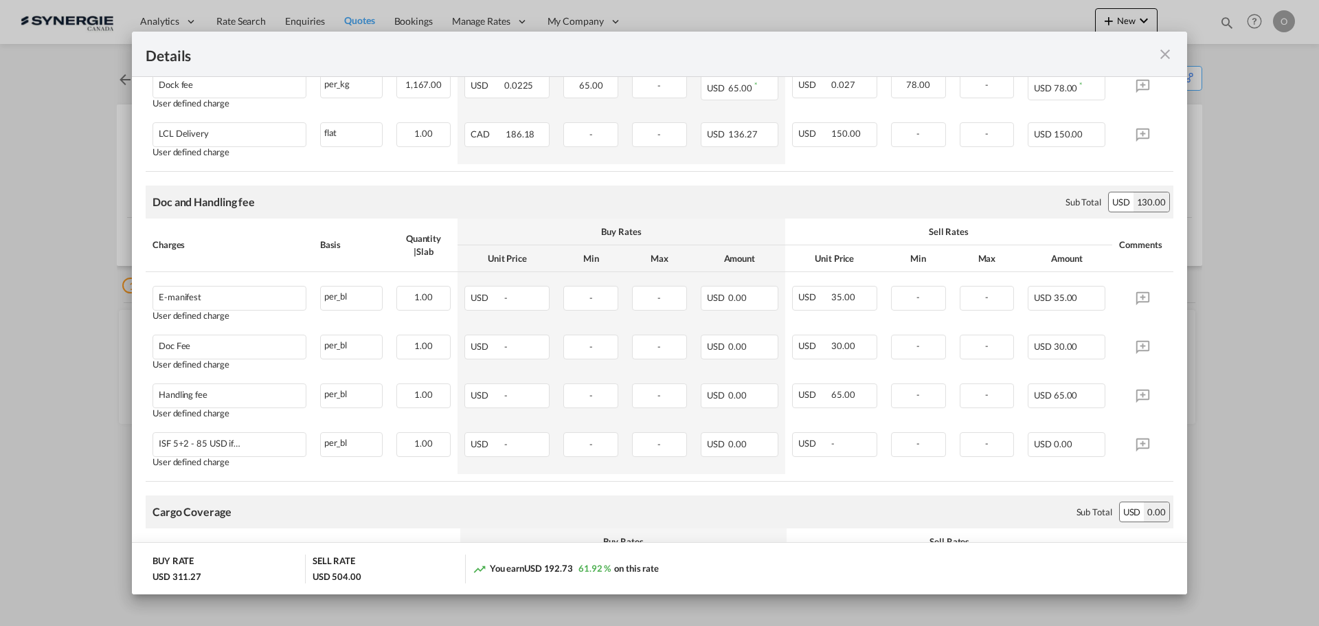
scroll to position [695, 0]
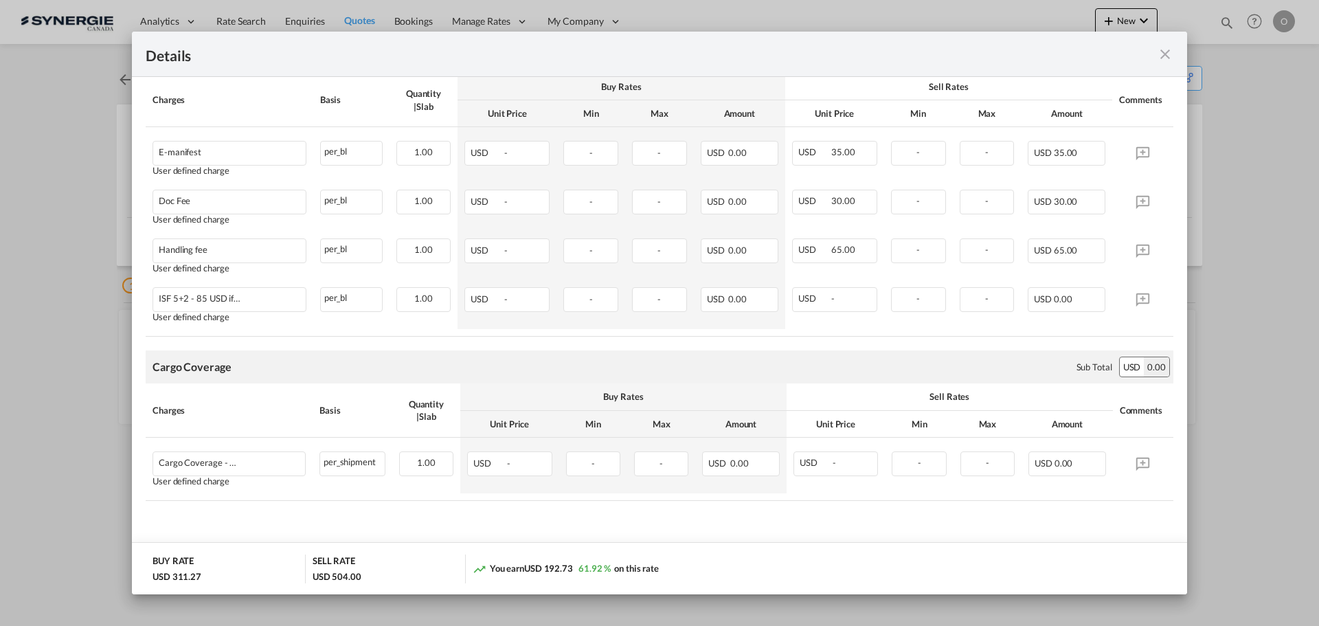
click at [1168, 60] on md-icon "icon-close fg-AAA8AD m-0 cursor" at bounding box center [1165, 54] width 16 height 16
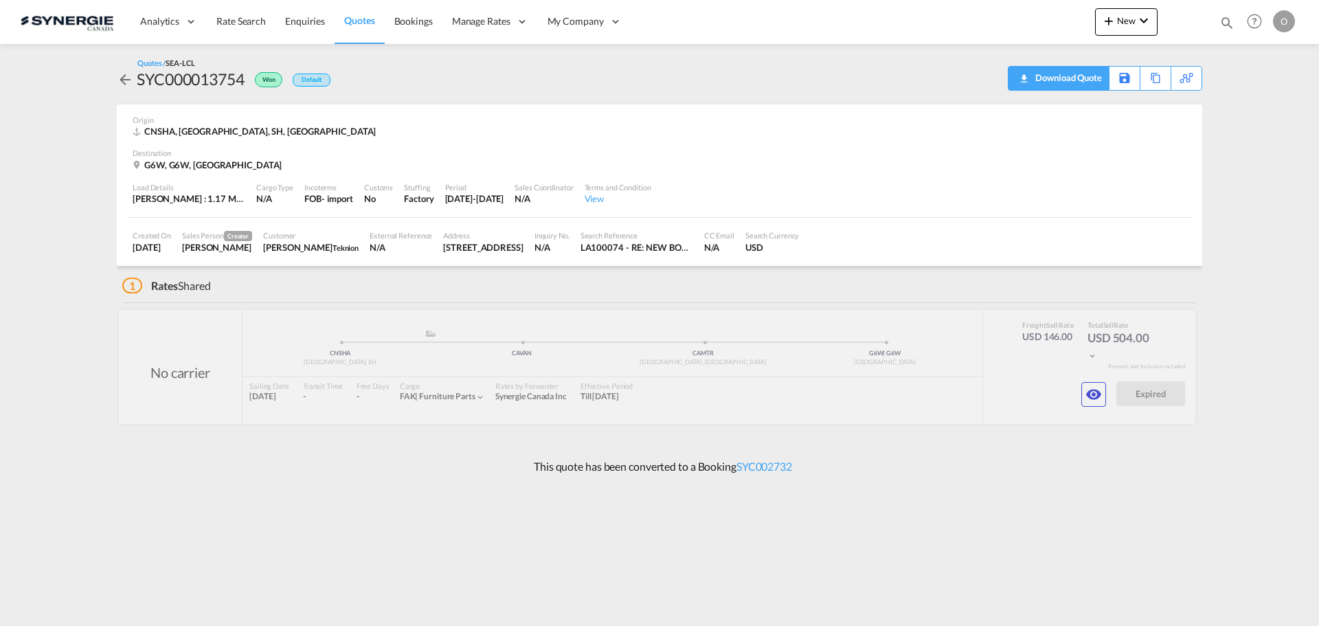
click at [1090, 82] on div "Download Quote" at bounding box center [1067, 78] width 70 height 22
click at [1231, 23] on md-icon "icon-magnify" at bounding box center [1227, 22] width 15 height 15
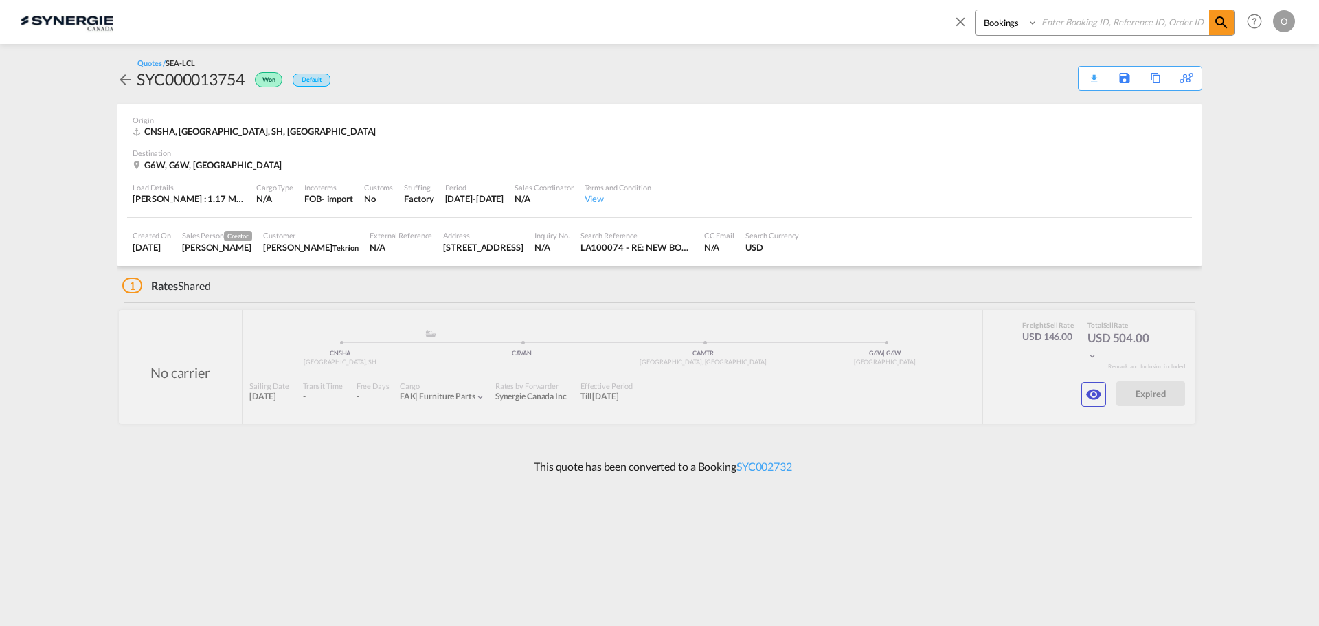
click at [1019, 30] on select "Bookings Quotes Enquiries" at bounding box center [1008, 22] width 65 height 25
select select "Quotes"
click at [976, 10] on select "Bookings Quotes Enquiries" at bounding box center [1008, 22] width 65 height 25
click at [1066, 19] on input at bounding box center [1123, 22] width 171 height 24
paste input "SYC000013754"
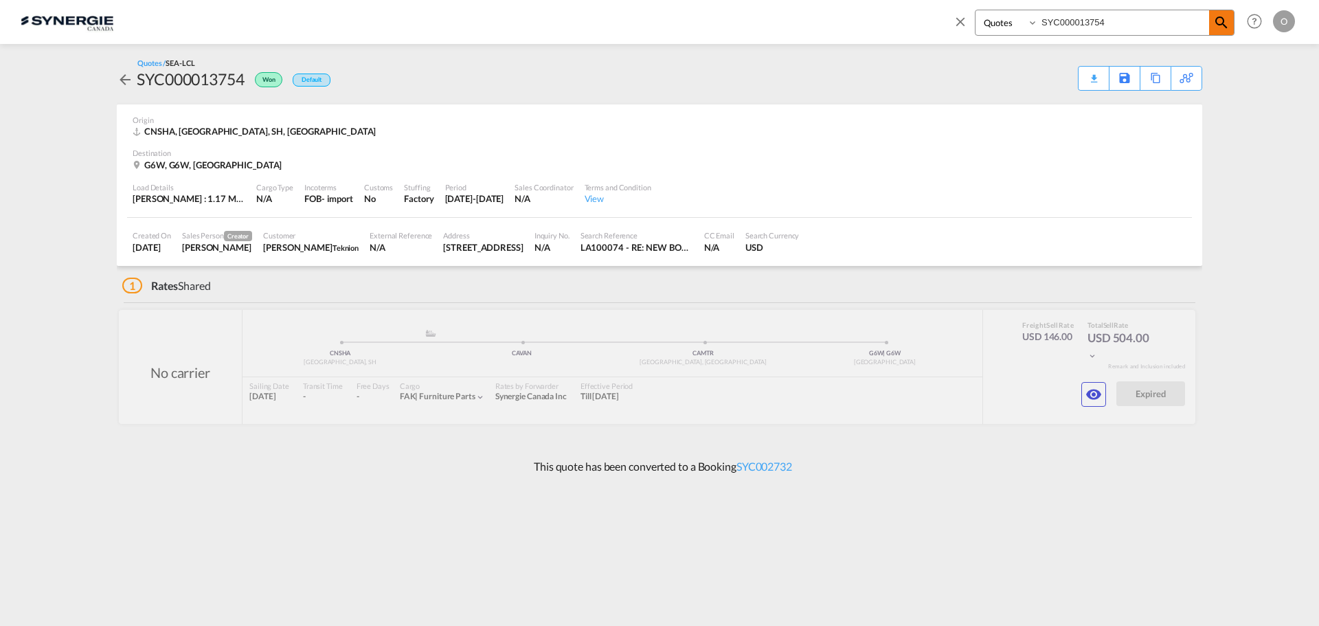
type input "SYC000013754"
click at [1230, 25] on span at bounding box center [1221, 22] width 25 height 25
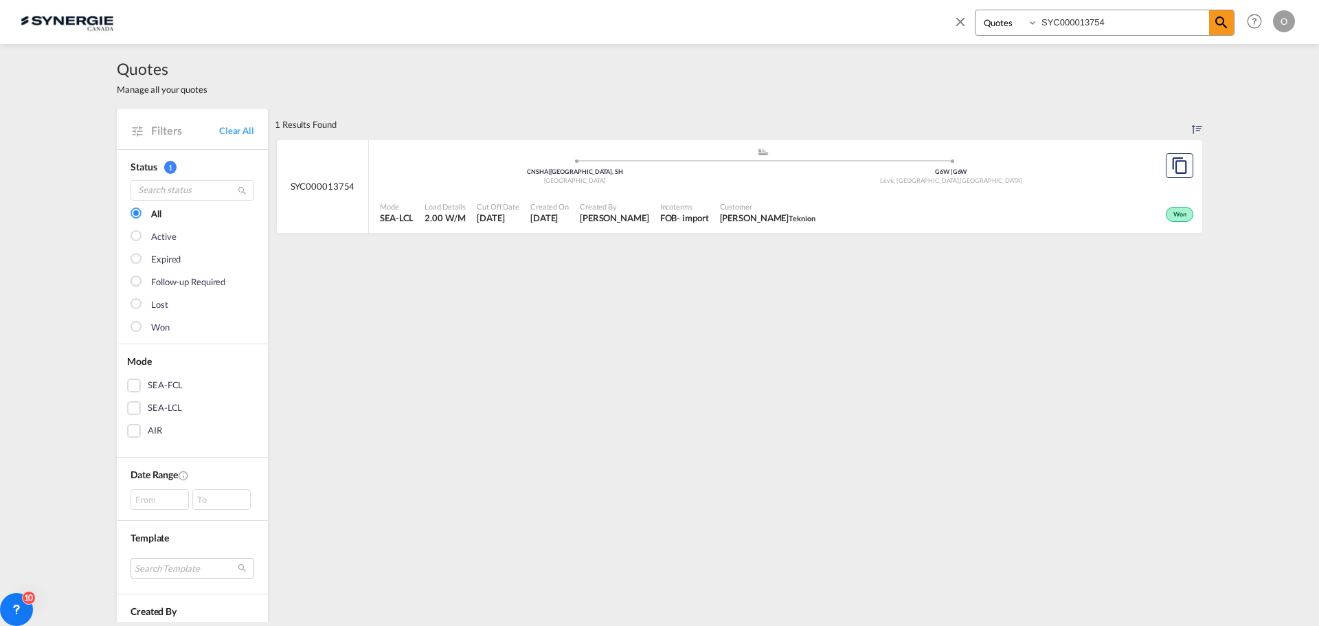
click at [1176, 211] on span "Won" at bounding box center [1181, 215] width 16 height 10
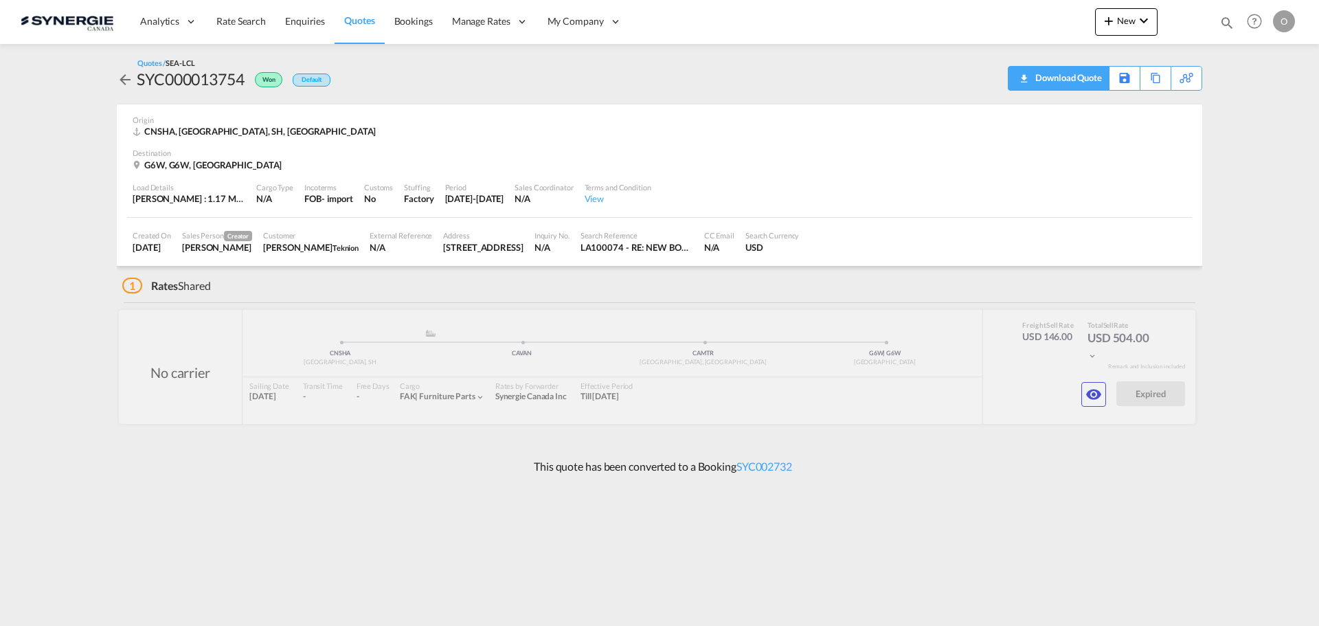
click at [1091, 76] on div "Download Quote" at bounding box center [1067, 78] width 70 height 22
click at [1229, 19] on md-icon "icon-magnify" at bounding box center [1227, 22] width 15 height 15
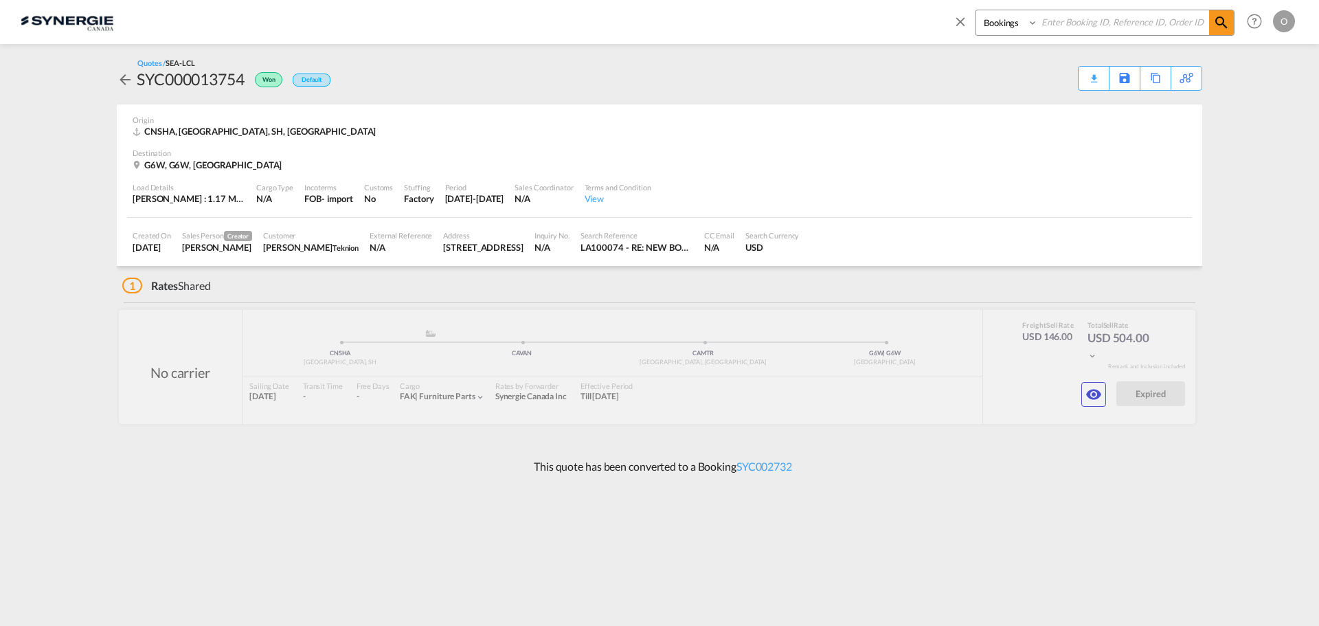
click at [1019, 30] on select "Bookings Quotes Enquiries" at bounding box center [1008, 22] width 65 height 25
select select "Quotes"
click at [976, 10] on select "Bookings Quotes Enquiries" at bounding box center [1008, 22] width 65 height 25
click at [1080, 15] on input at bounding box center [1123, 22] width 171 height 24
paste input "SYC000013739"
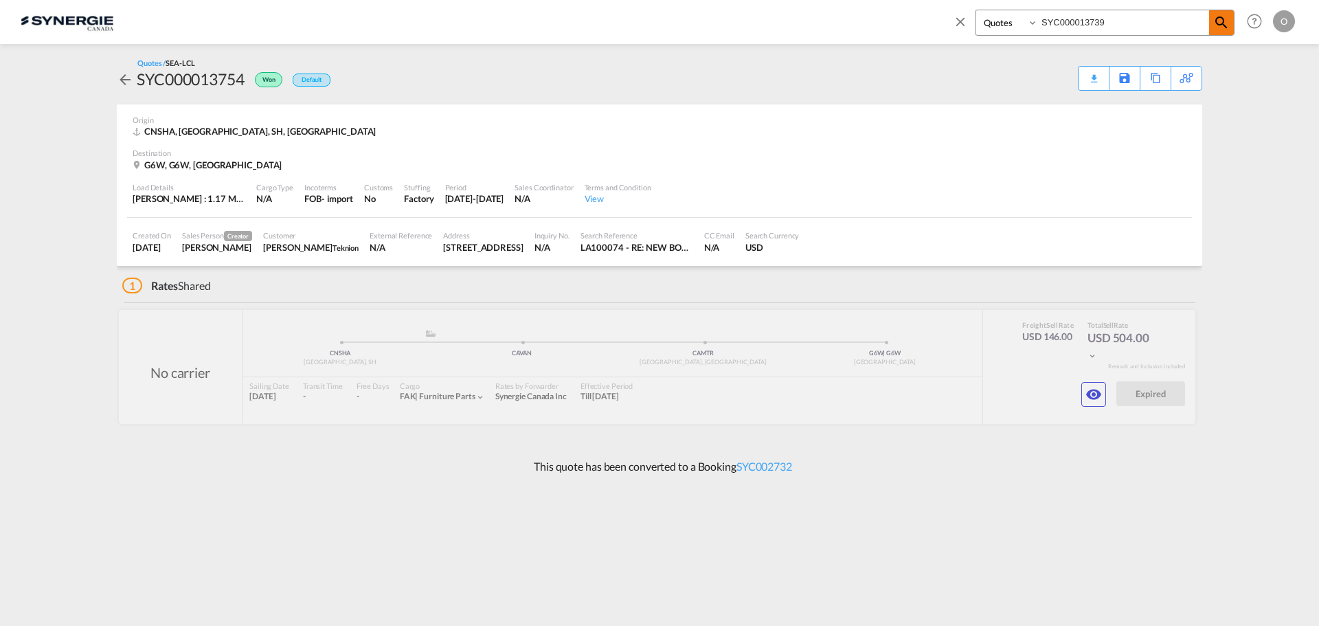
type input "SYC000013739"
click at [1220, 27] on md-icon "icon-magnify" at bounding box center [1221, 22] width 16 height 16
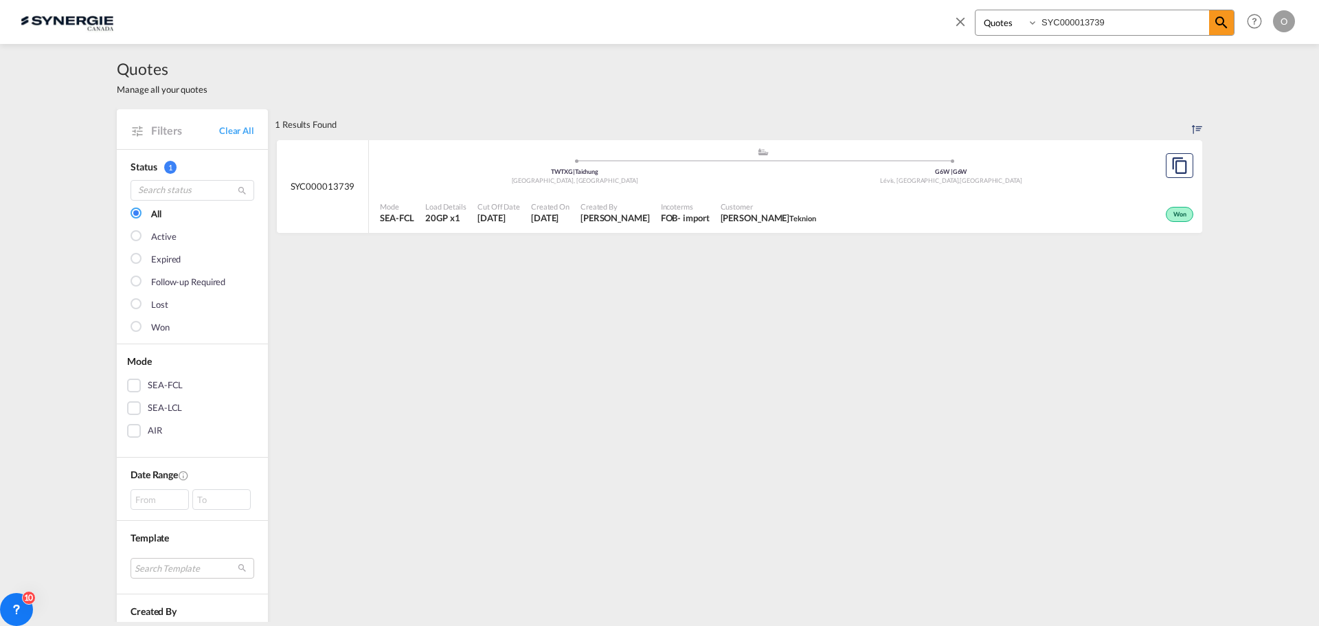
click at [1176, 213] on span "Won" at bounding box center [1181, 215] width 16 height 10
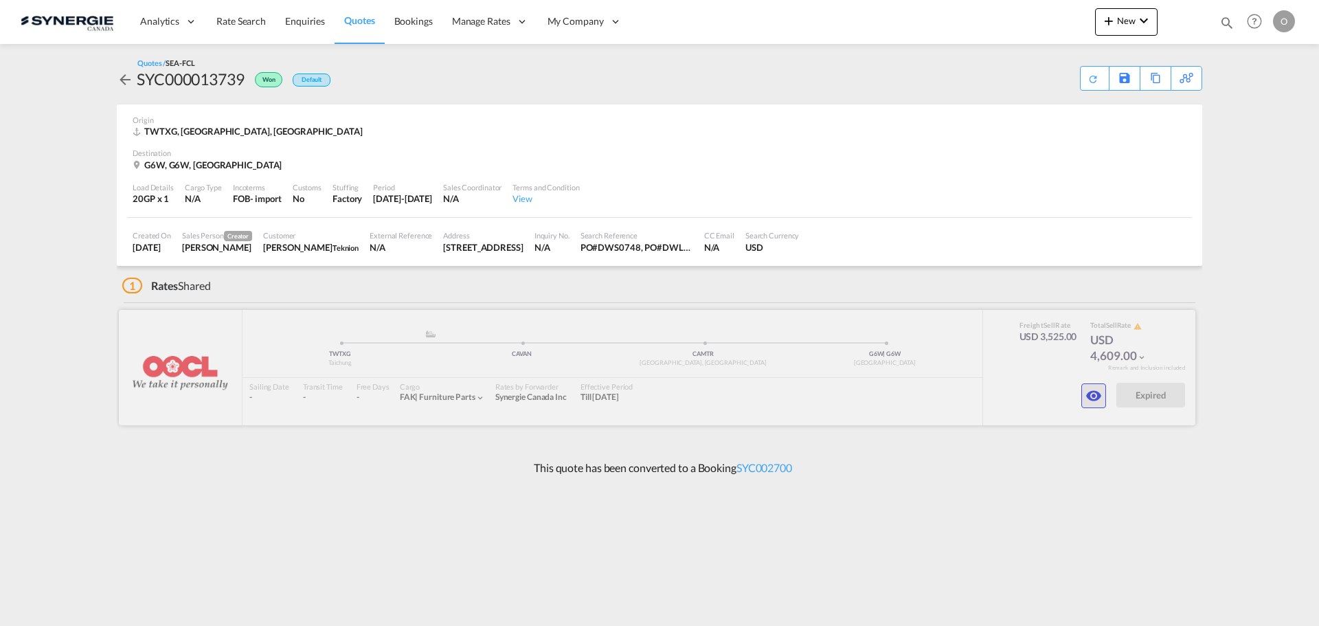
click at [1101, 397] on md-icon "icon-eye" at bounding box center [1094, 395] width 16 height 16
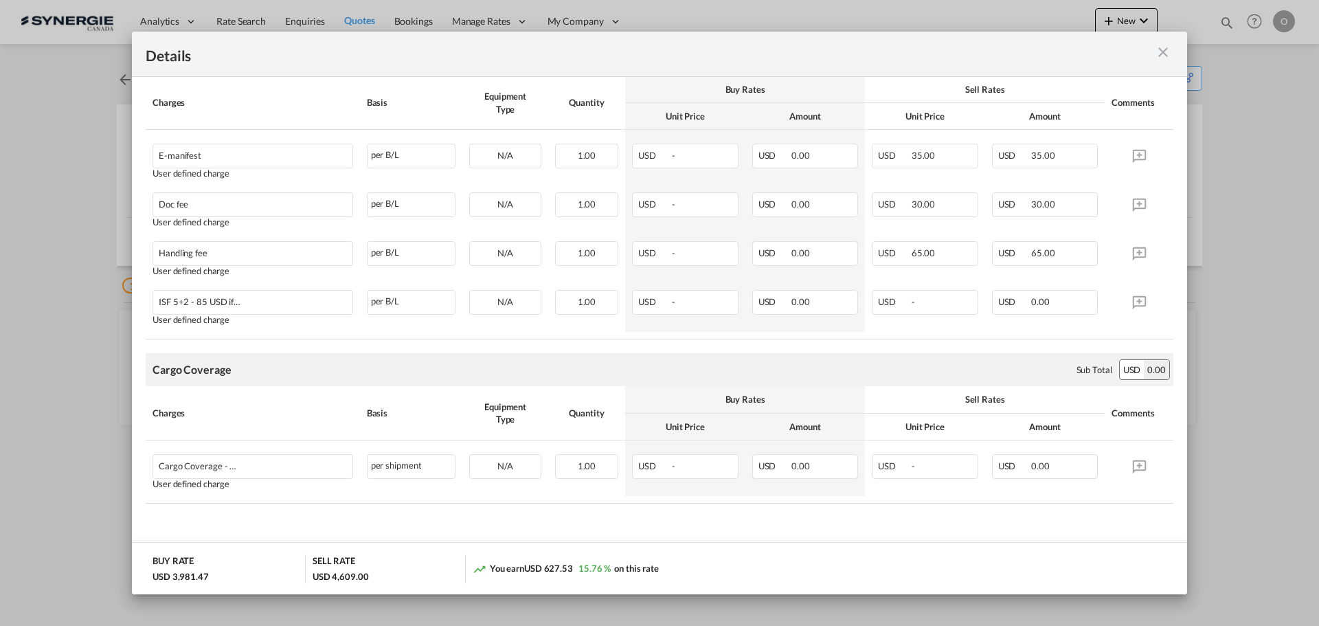
scroll to position [719, 0]
click at [1163, 51] on md-icon "icon-close m-3 fg-AAA8AD cursor" at bounding box center [1163, 52] width 16 height 16
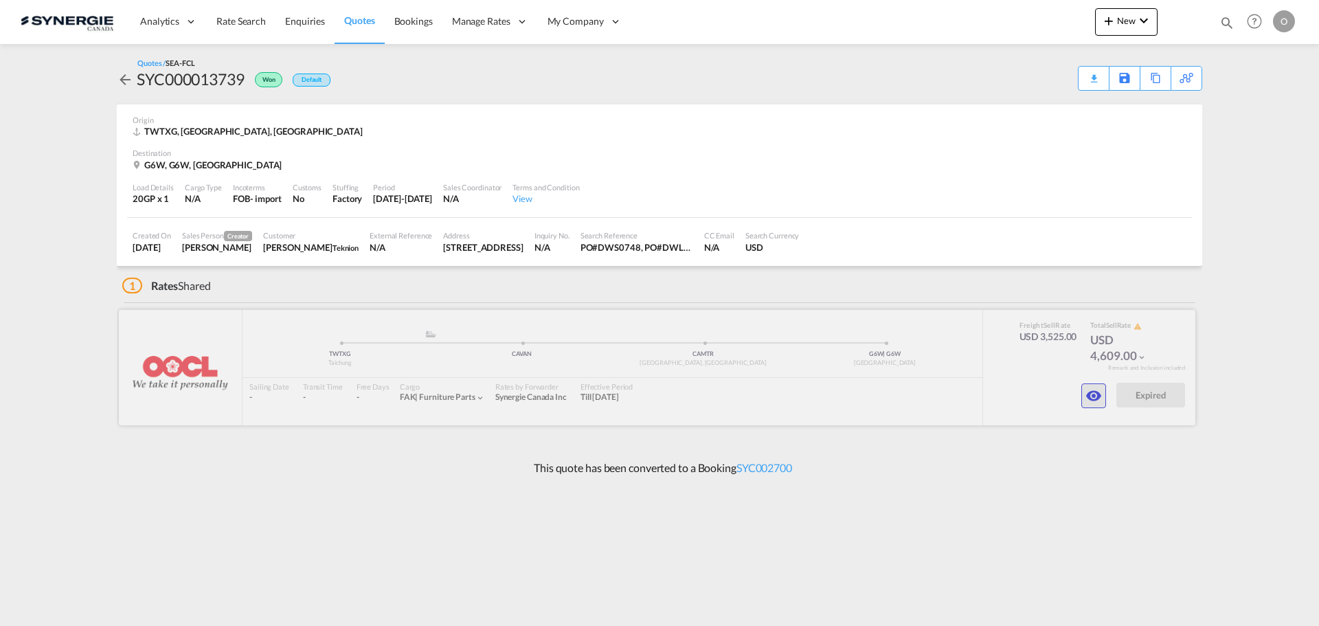
click at [1090, 392] on md-icon "icon-eye" at bounding box center [1094, 395] width 16 height 16
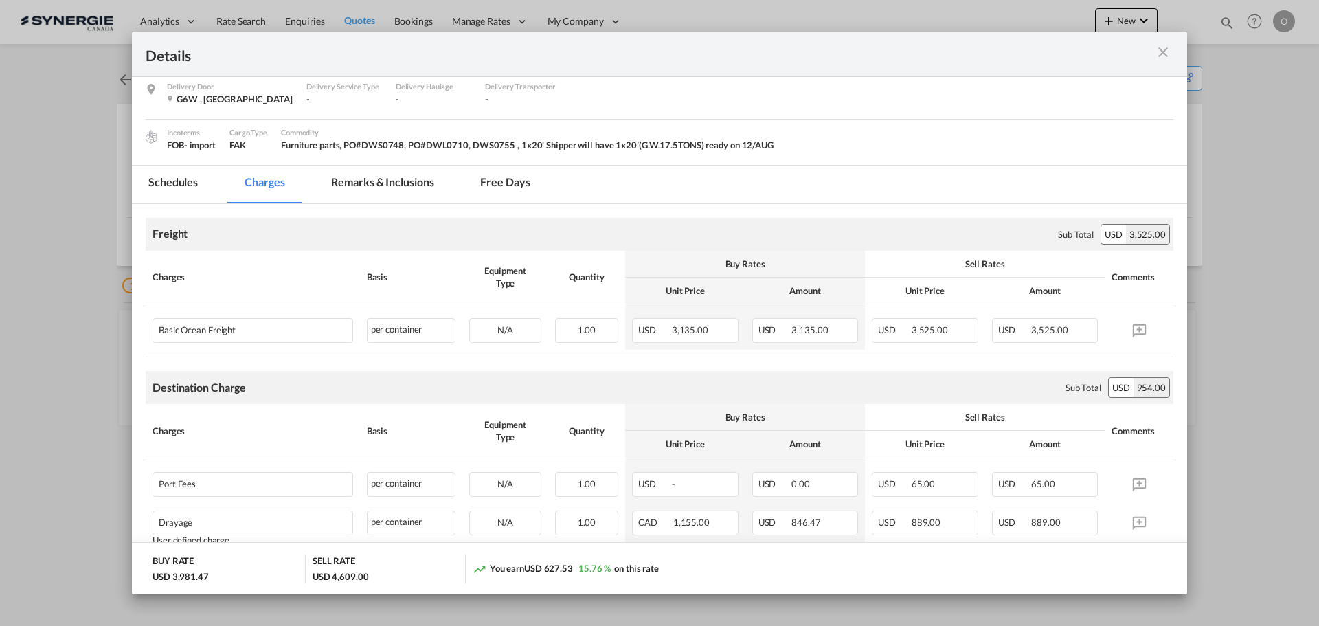
scroll to position [275, 0]
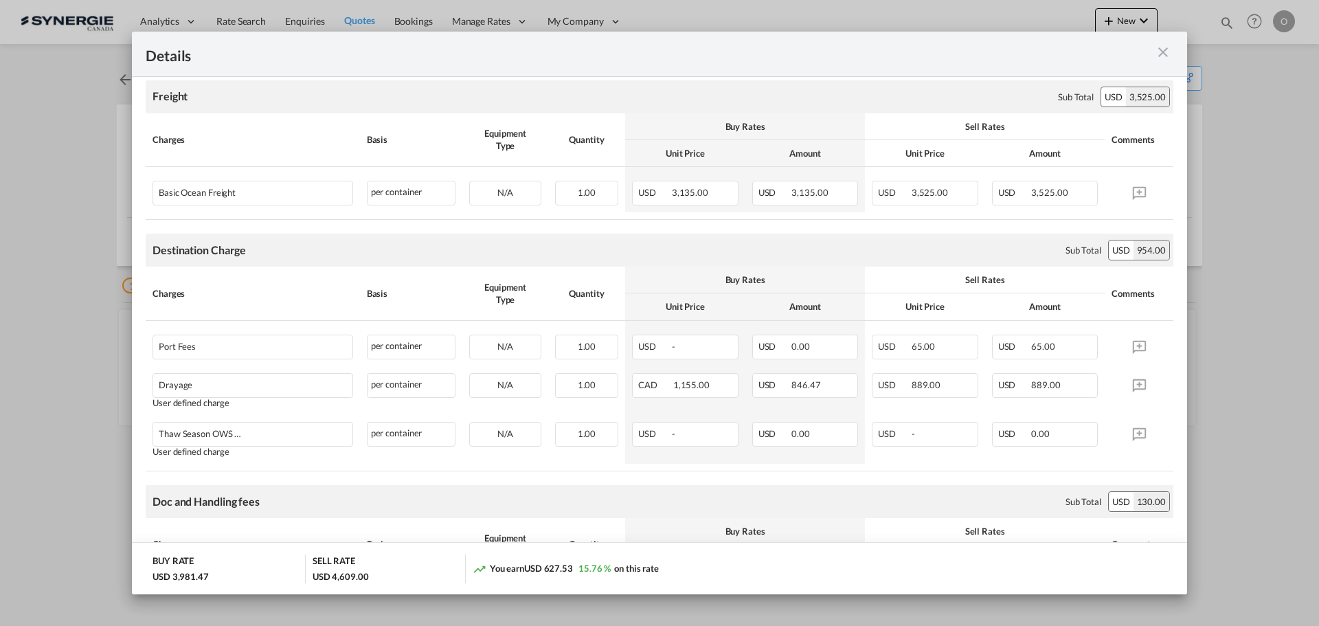
click at [1162, 53] on md-icon "icon-close m-3 fg-AAA8AD cursor" at bounding box center [1163, 52] width 16 height 16
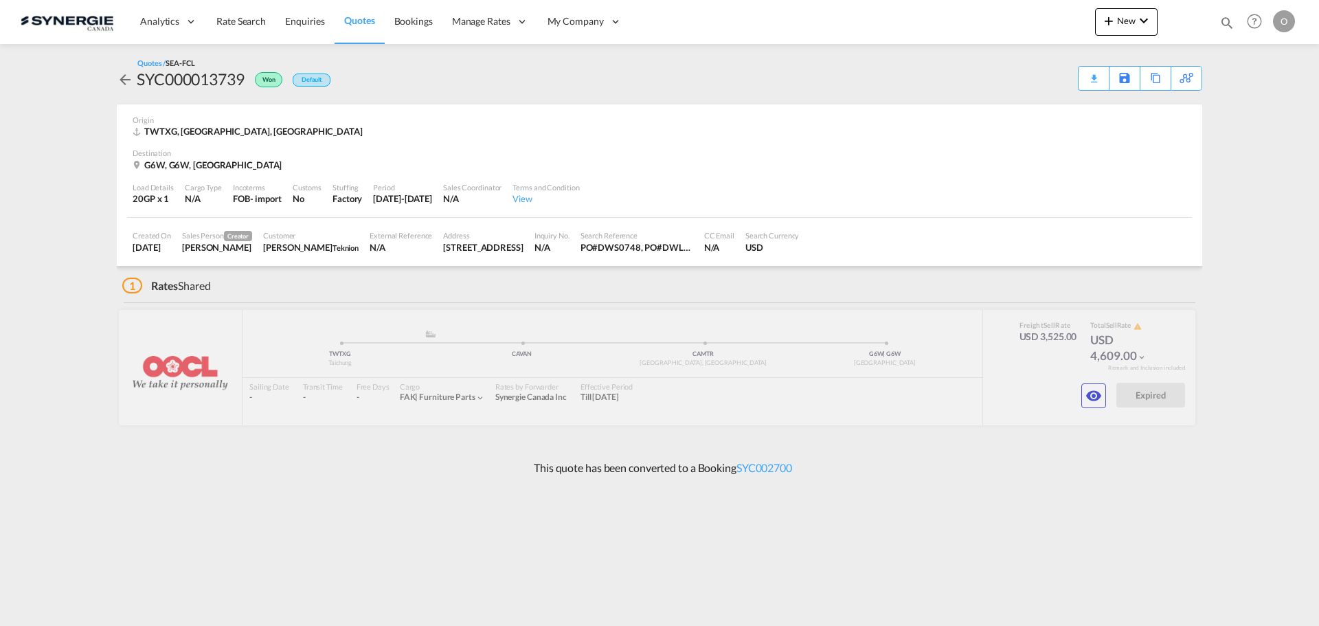
click at [1227, 22] on md-icon "icon-magnify" at bounding box center [1227, 22] width 15 height 15
click at [1029, 27] on select "Bookings Quotes Enquiries" at bounding box center [1008, 22] width 65 height 25
select select "Quotes"
click at [976, 10] on select "Bookings Quotes Enquiries" at bounding box center [1008, 22] width 65 height 25
click at [1080, 14] on input at bounding box center [1123, 22] width 171 height 24
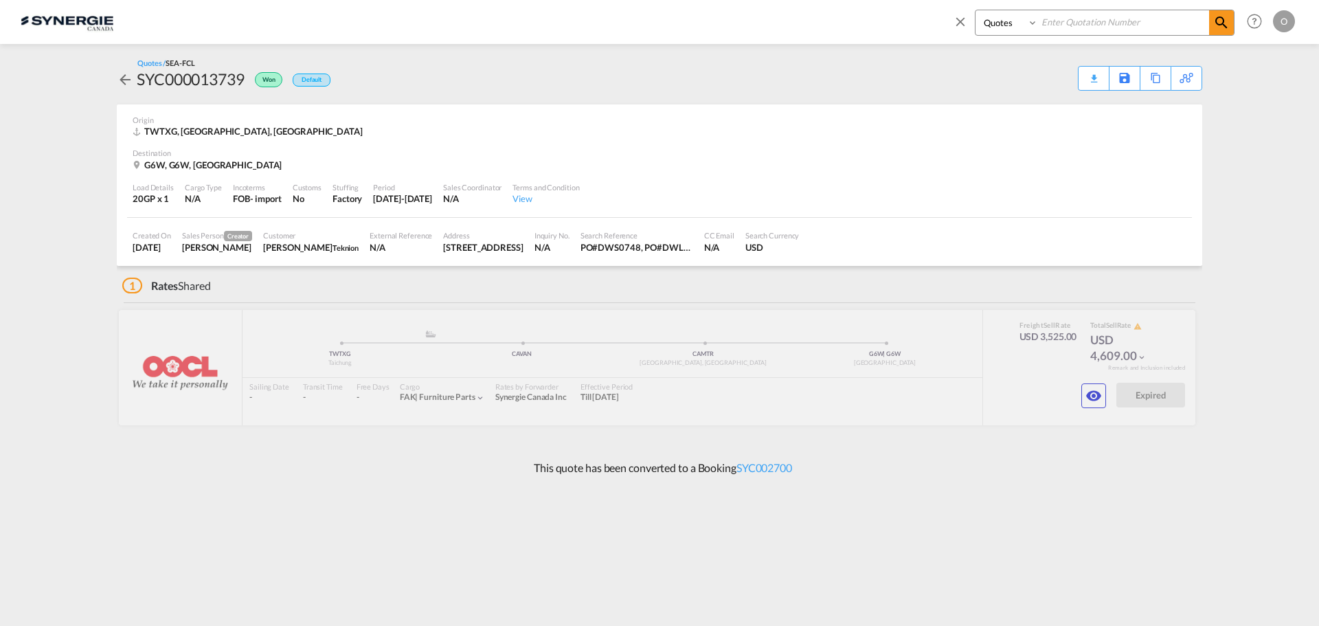
paste input "SYC000013439"
type input "SYC000013439"
click at [1226, 25] on md-icon "icon-magnify" at bounding box center [1221, 22] width 16 height 16
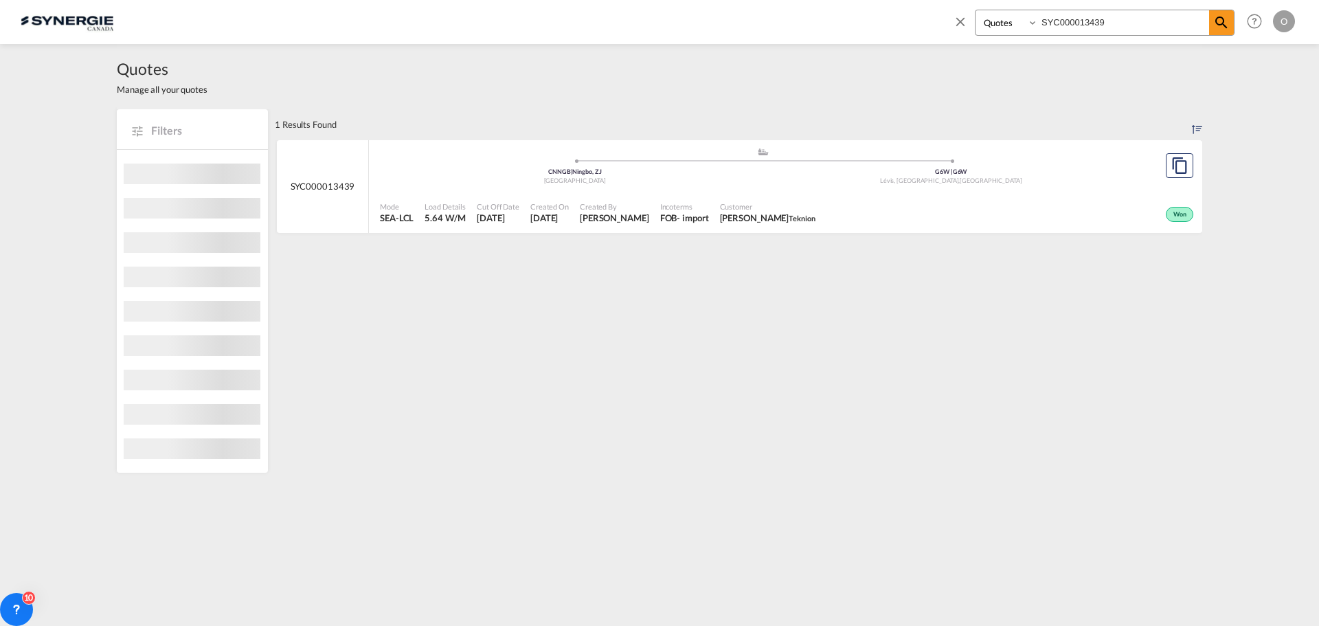
click at [1016, 196] on div "Won" at bounding box center [1009, 213] width 376 height 34
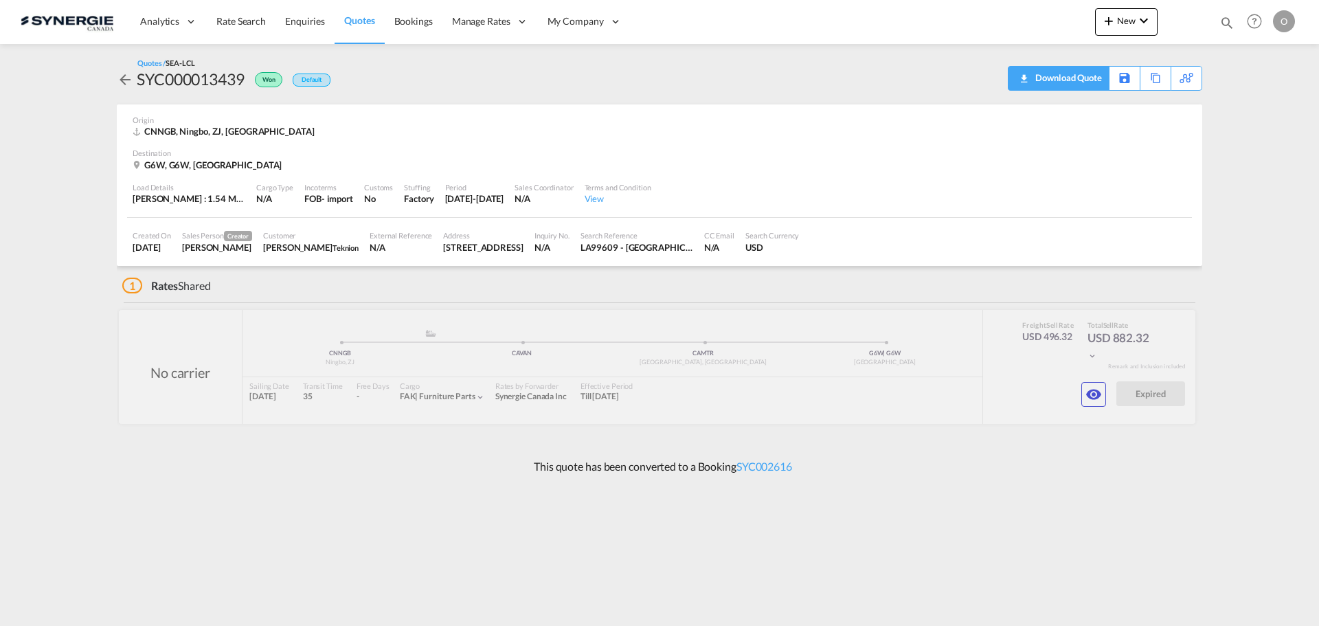
click at [1066, 80] on div "Download Quote" at bounding box center [1067, 78] width 70 height 22
